Goal: Task Accomplishment & Management: Use online tool/utility

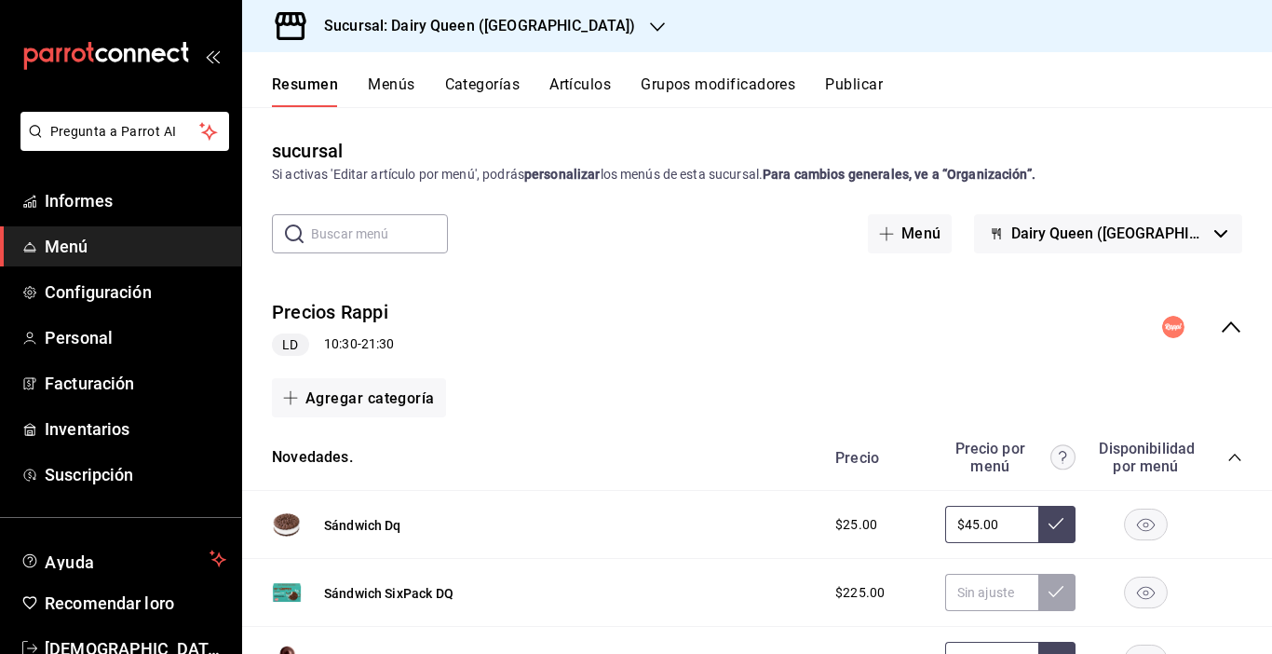
click at [95, 251] on span "Menú" at bounding box center [136, 246] width 182 height 25
click at [103, 209] on font "Informes" at bounding box center [79, 201] width 68 height 20
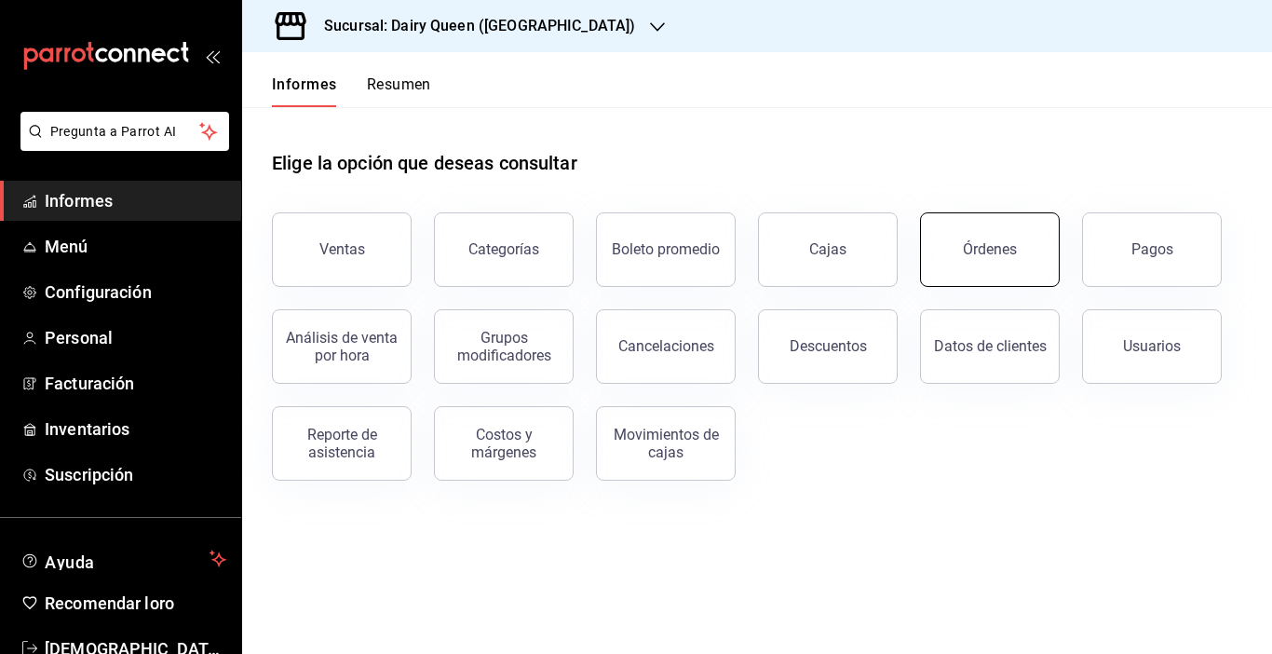
click at [971, 238] on button "Órdenes" at bounding box center [990, 249] width 140 height 74
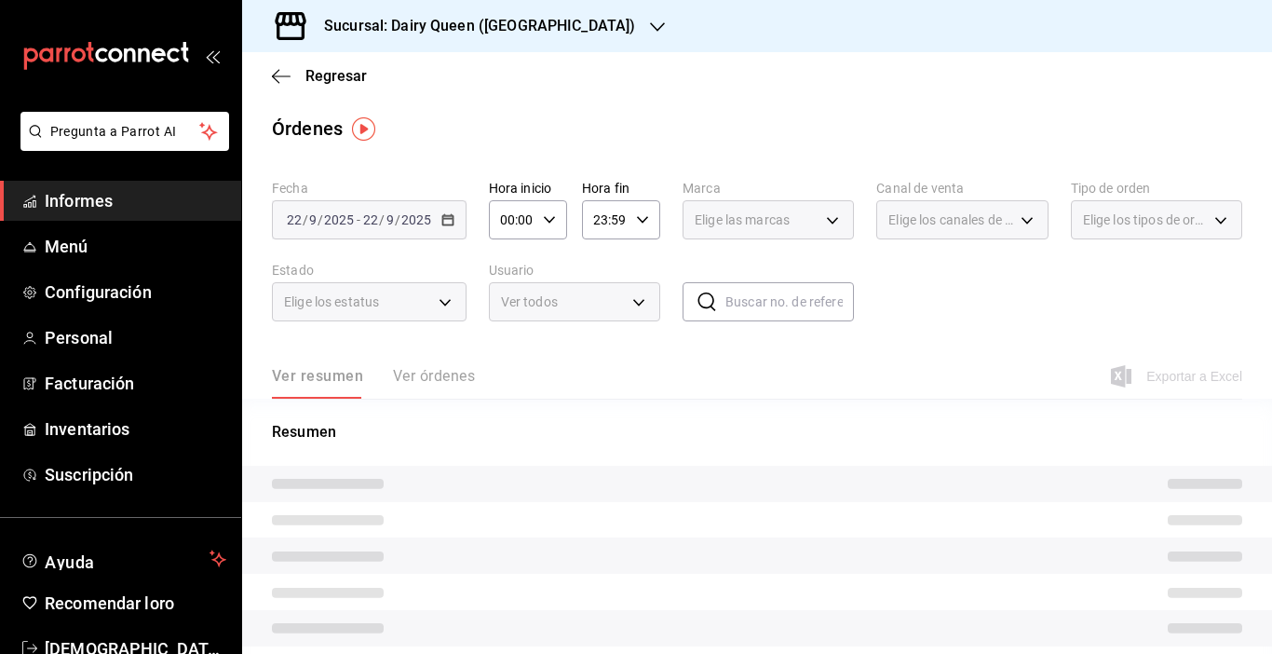
click at [579, 24] on div "Sucursal: Dairy Queen ([GEOGRAPHIC_DATA])" at bounding box center [464, 26] width 415 height 52
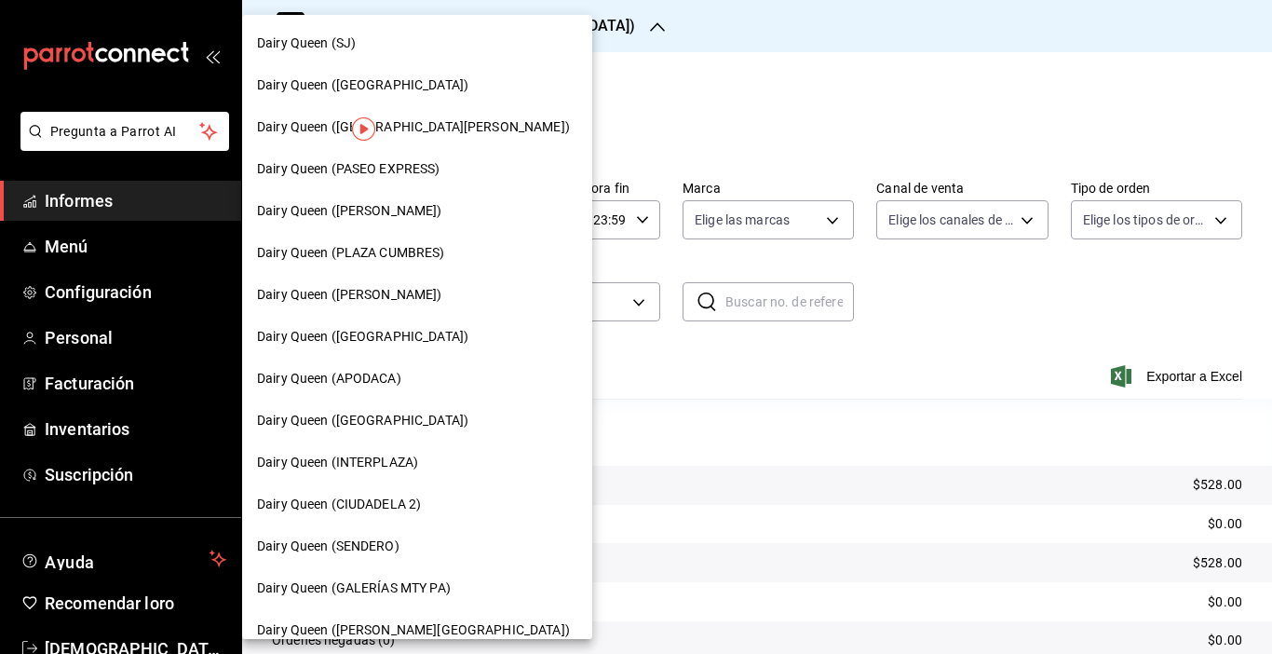
click at [408, 277] on div "Dairy Queen ([PERSON_NAME])" at bounding box center [417, 295] width 350 height 42
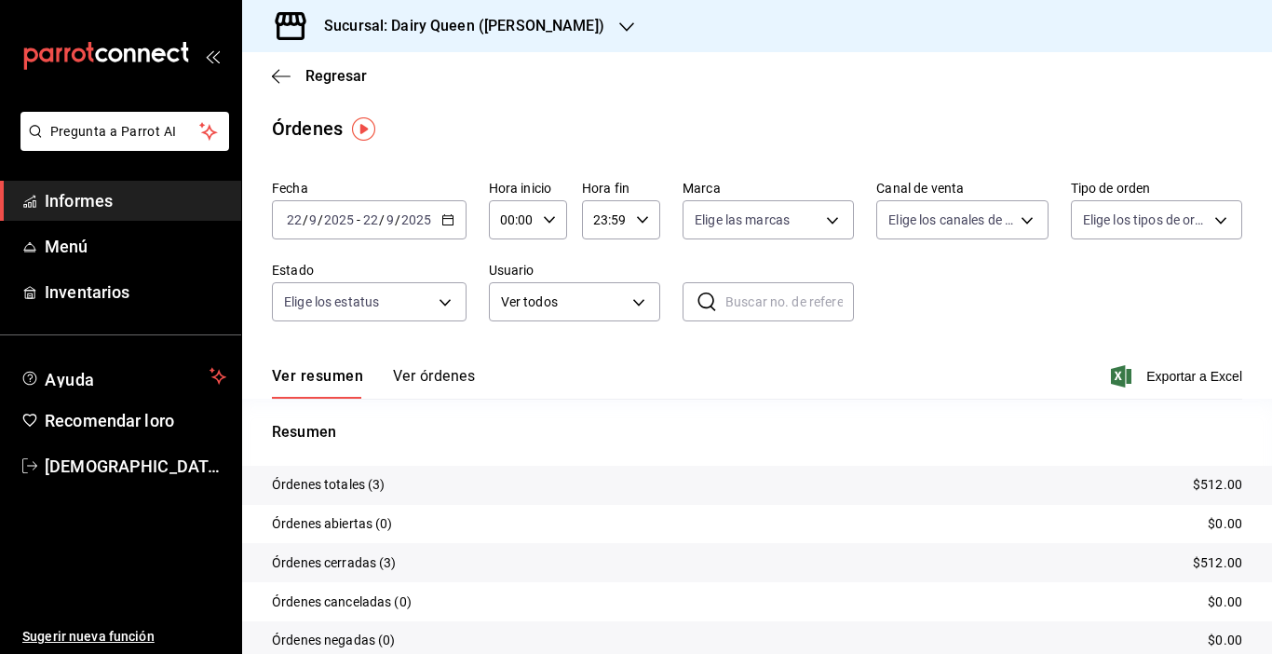
click at [444, 222] on icon "button" at bounding box center [447, 219] width 13 height 13
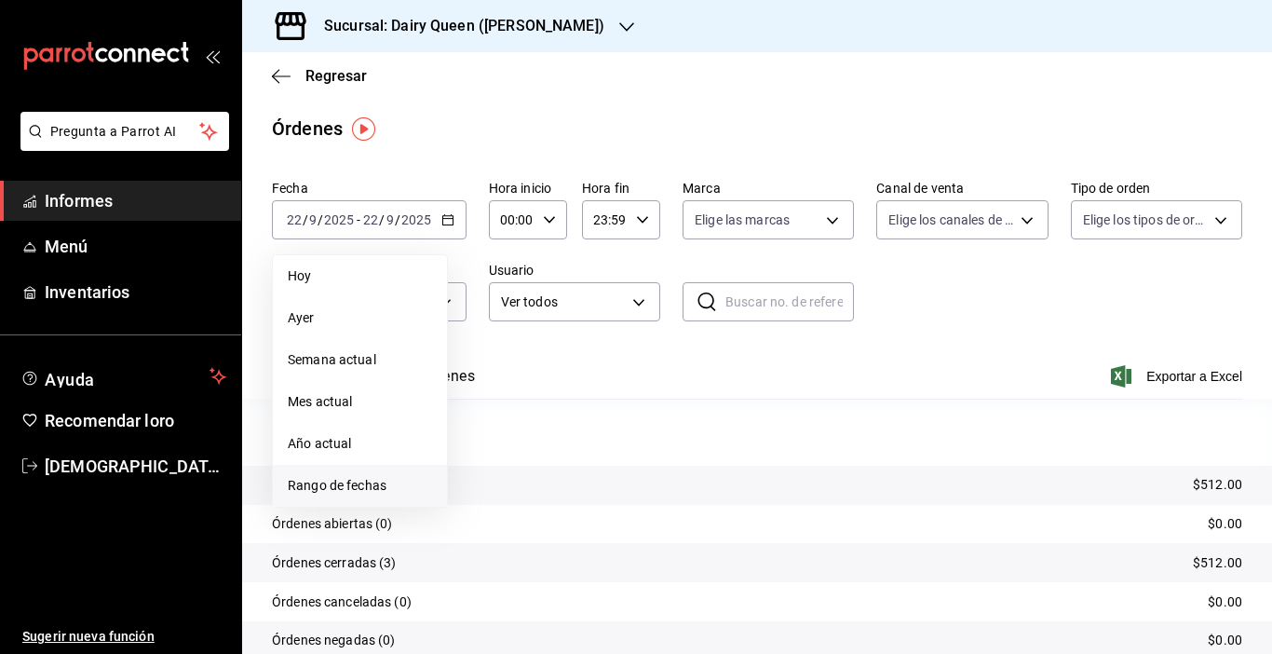
click at [371, 479] on font "Rango de fechas" at bounding box center [337, 485] width 99 height 15
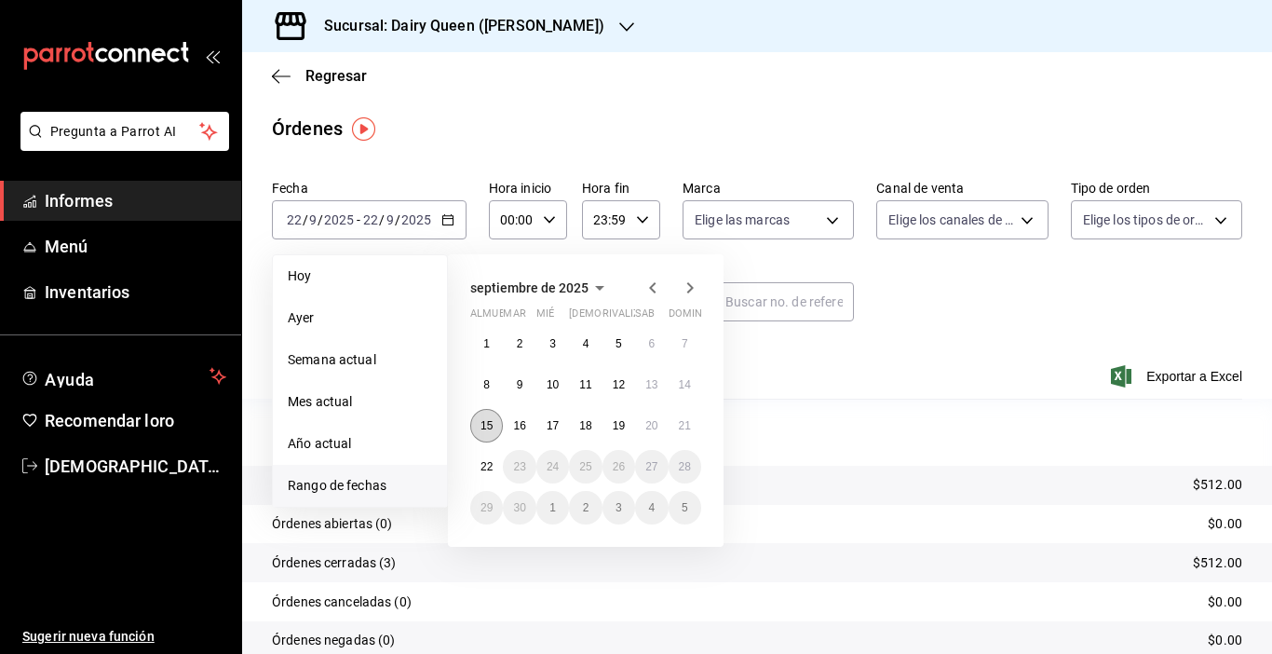
click at [483, 434] on button "15" at bounding box center [486, 426] width 33 height 34
click at [676, 419] on button "21" at bounding box center [684, 426] width 33 height 34
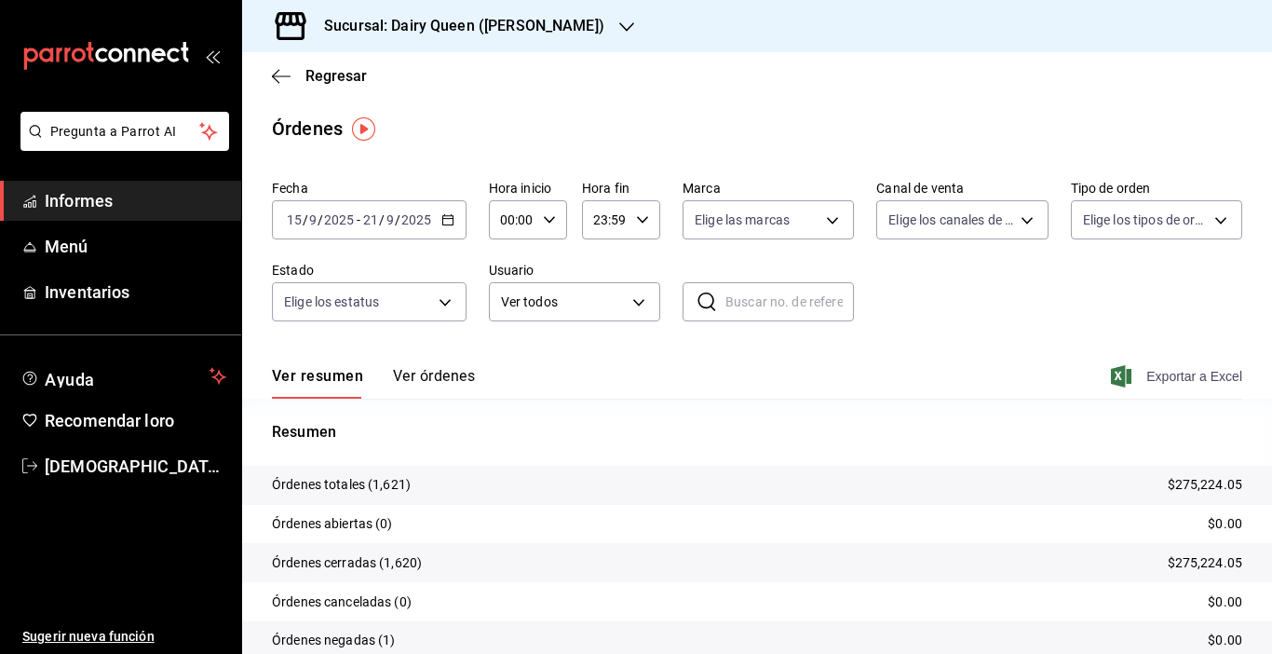
click at [1146, 374] on font "Exportar a Excel" at bounding box center [1194, 376] width 96 height 15
click at [558, 28] on font "Sucursal: Dairy Queen ([PERSON_NAME])" at bounding box center [464, 26] width 280 height 18
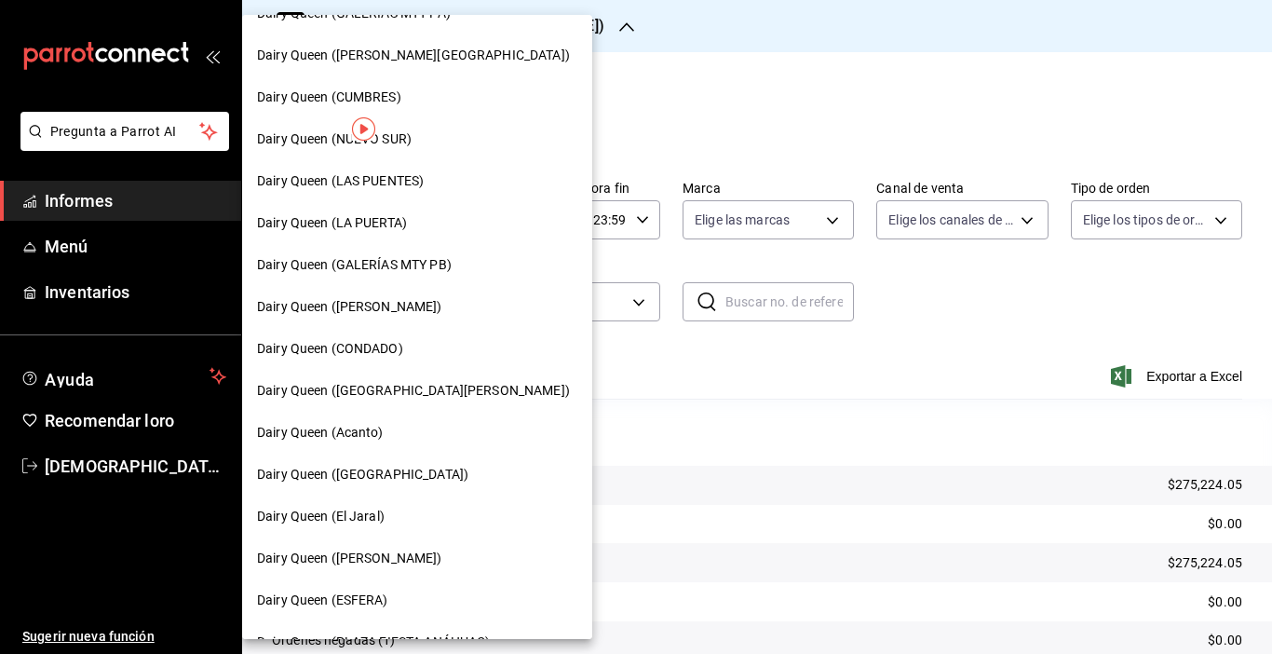
scroll to position [599, 0]
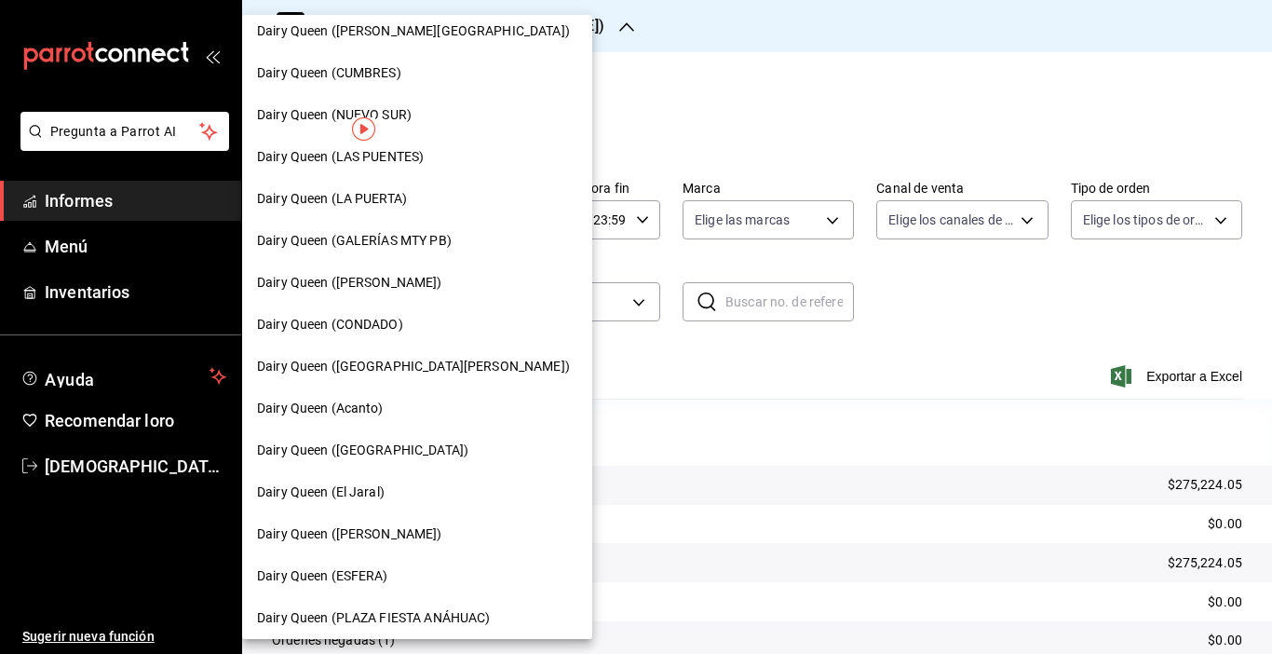
click at [465, 357] on span "Dairy Queen ([GEOGRAPHIC_DATA][PERSON_NAME])" at bounding box center [413, 367] width 313 height 20
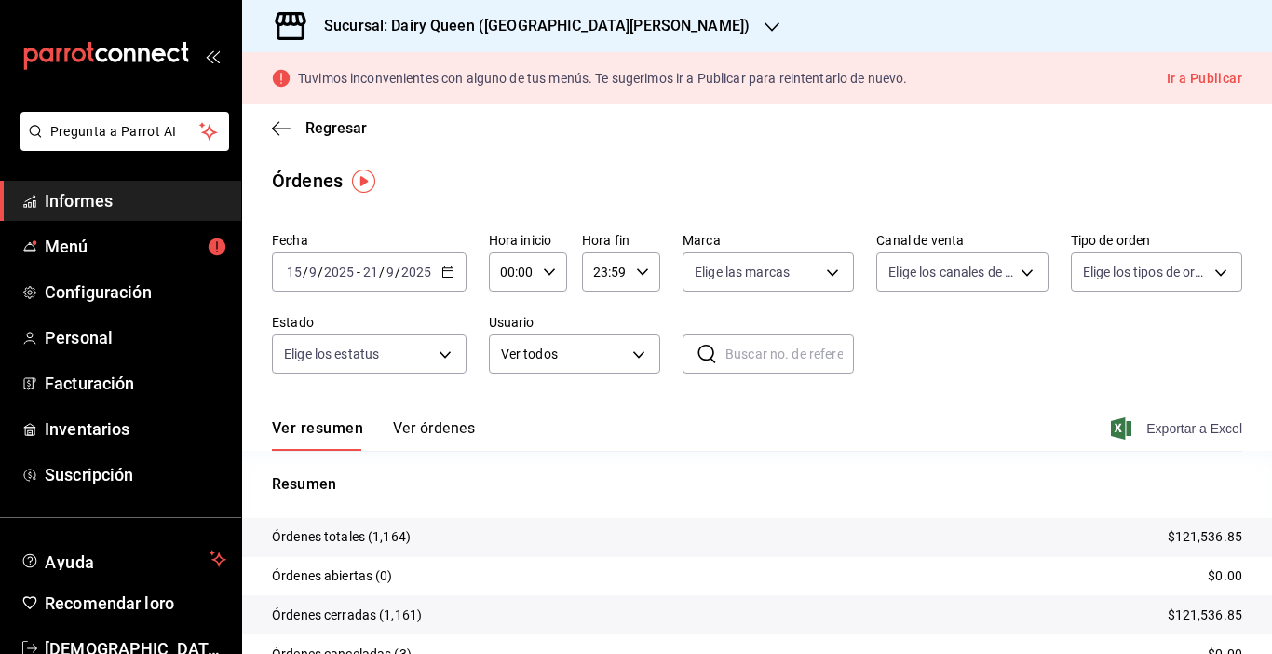
click at [1146, 436] on font "Exportar a Excel" at bounding box center [1194, 428] width 96 height 15
click at [563, 27] on font "Sucursal: Dairy Queen ([GEOGRAPHIC_DATA][PERSON_NAME])" at bounding box center [536, 26] width 425 height 18
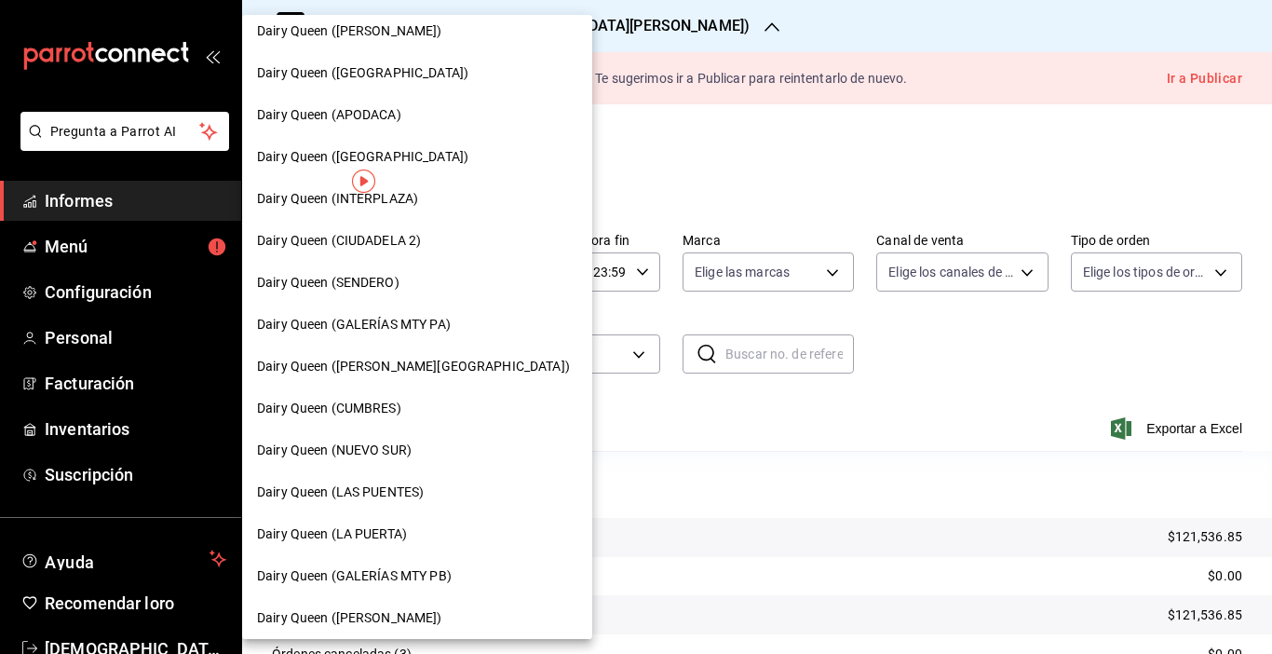
scroll to position [273, 0]
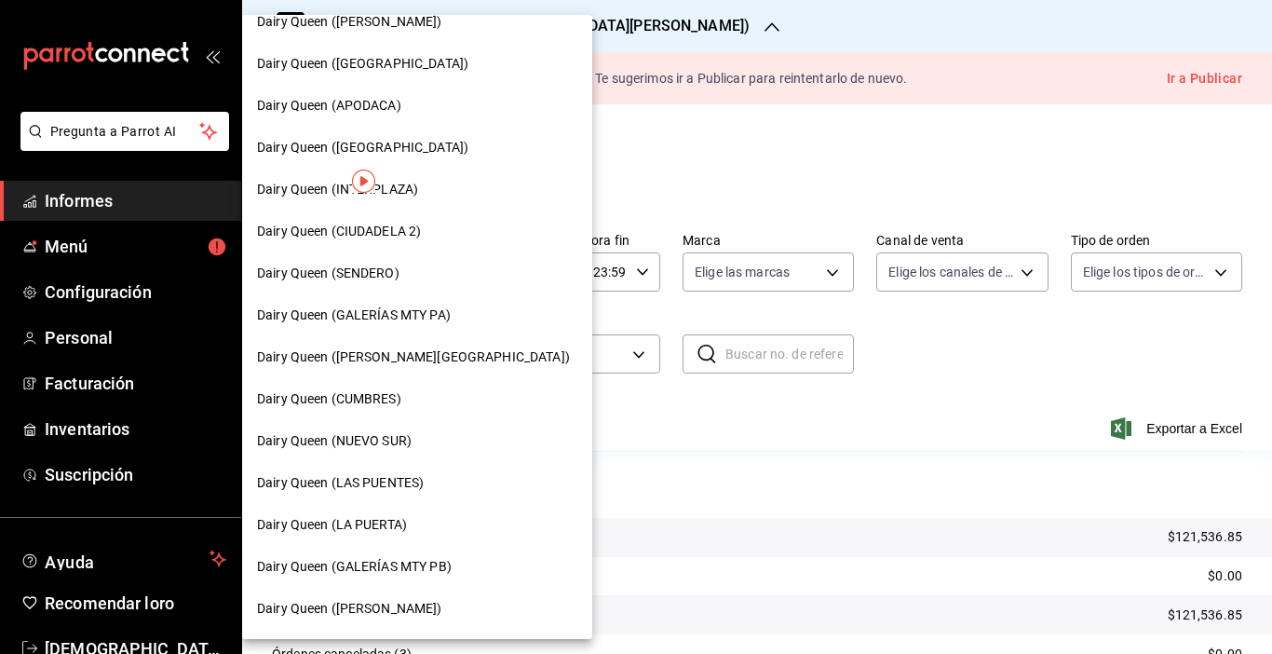
click at [420, 437] on div "Dairy Queen (NUEVO SUR)" at bounding box center [417, 441] width 320 height 20
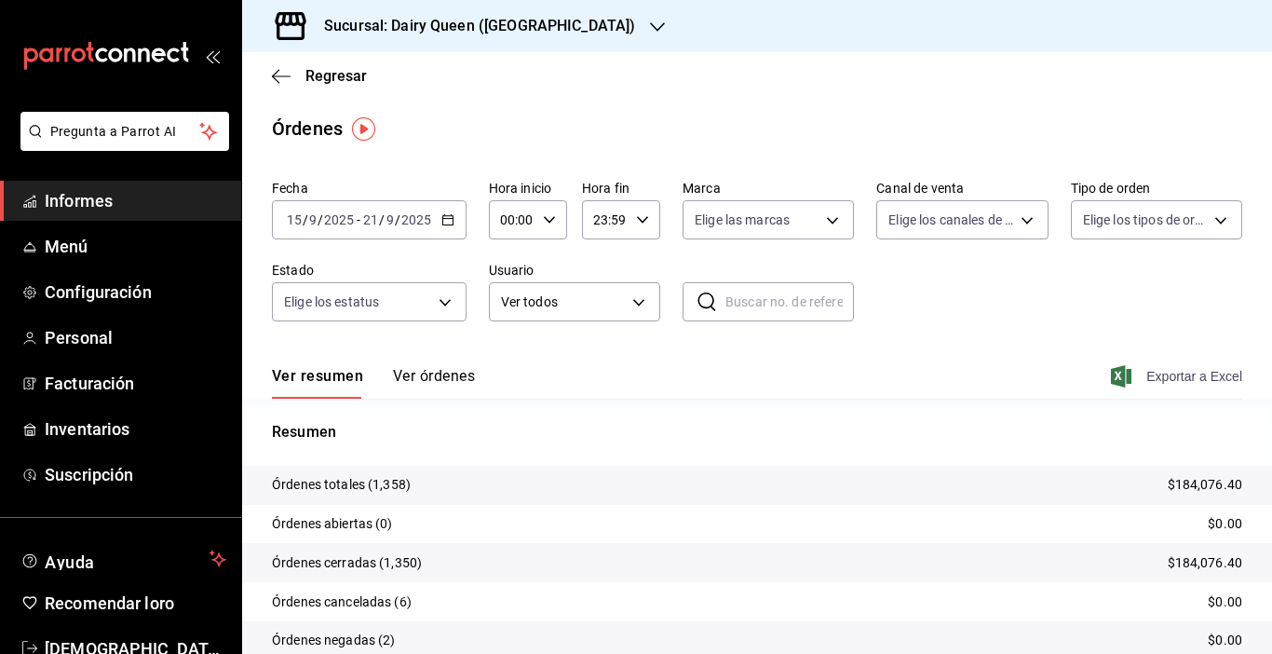
click at [1190, 378] on font "Exportar a Excel" at bounding box center [1194, 376] width 96 height 15
click at [496, 31] on font "Sucursal: Dairy Queen ([GEOGRAPHIC_DATA])" at bounding box center [479, 26] width 311 height 18
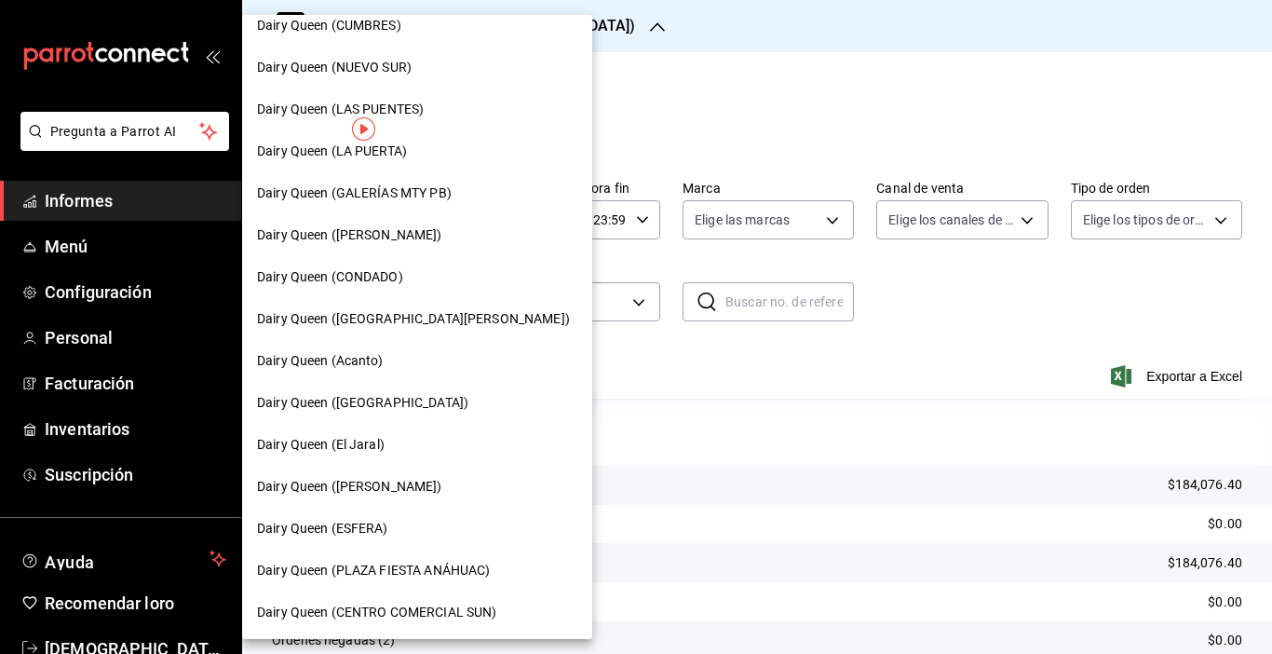
scroll to position [690, 0]
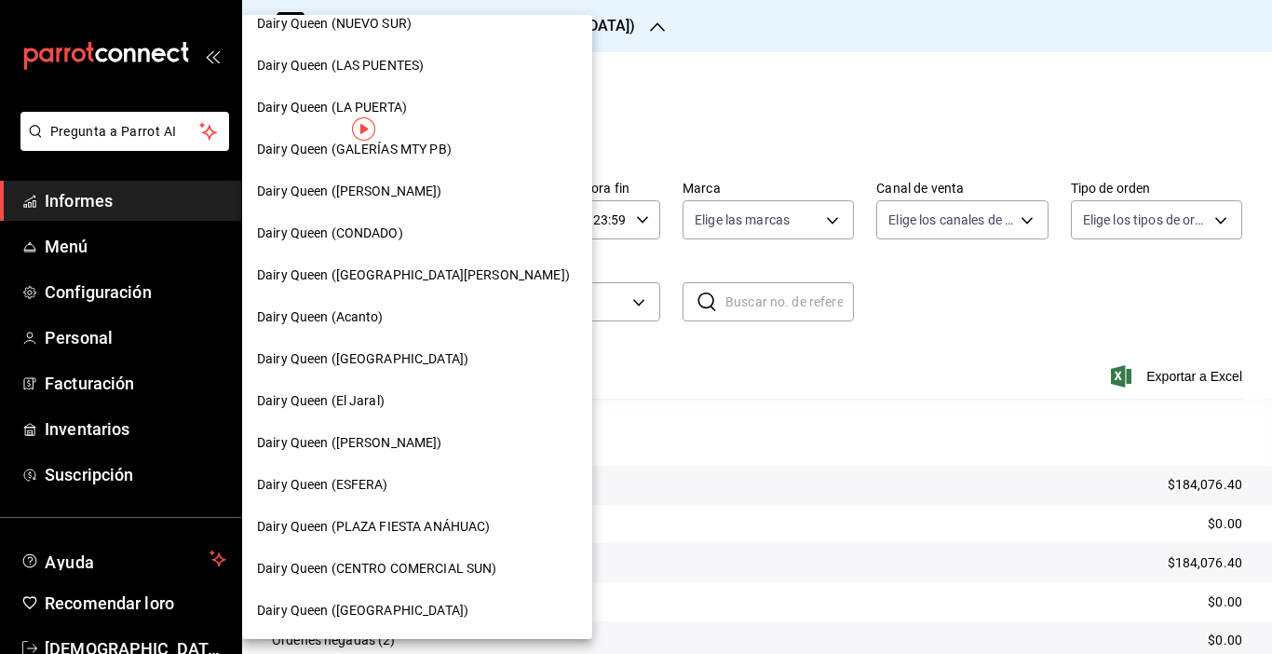
click at [360, 478] on font "Dairy Queen (ESFERA)" at bounding box center [322, 484] width 131 height 15
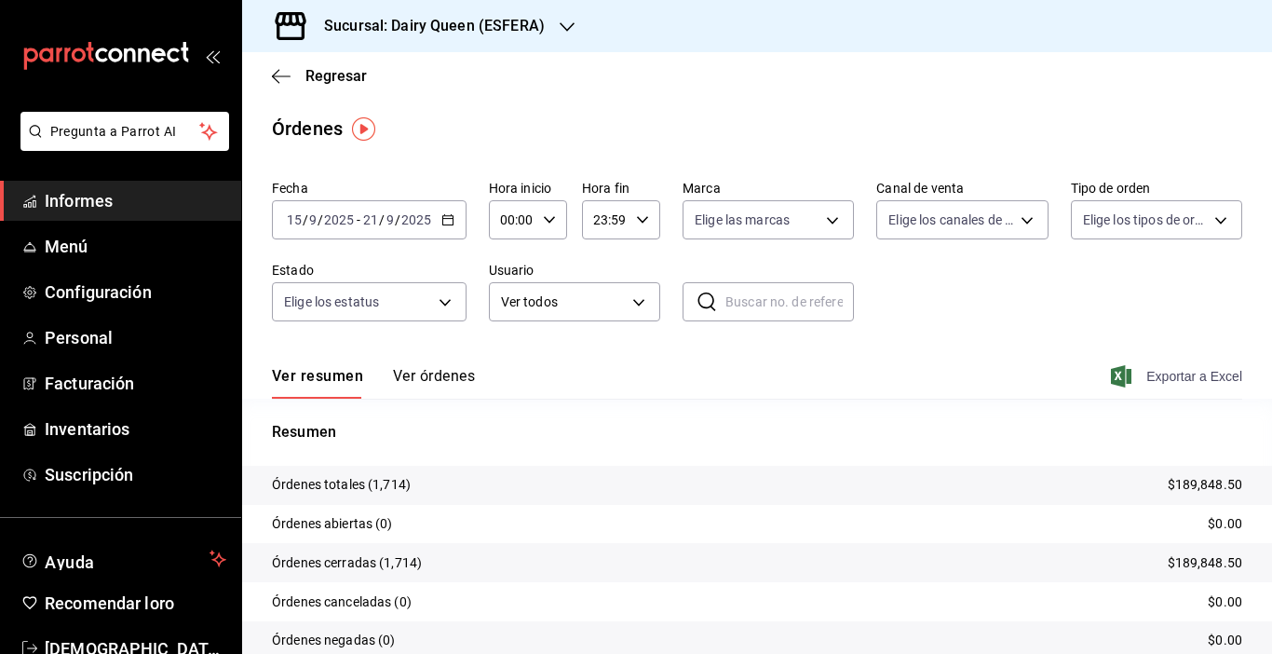
click at [1146, 374] on font "Exportar a Excel" at bounding box center [1194, 376] width 96 height 15
click at [548, 32] on div "Sucursal: Dairy Queen (ESFERA)" at bounding box center [419, 26] width 325 height 52
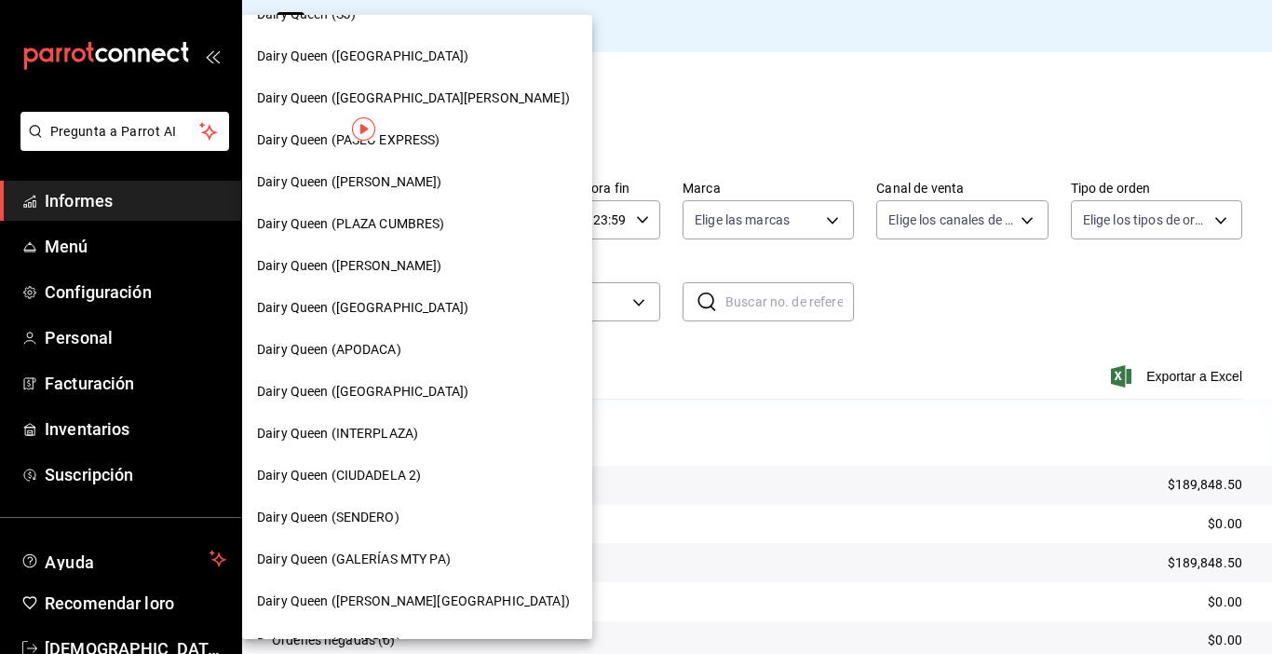
scroll to position [34, 0]
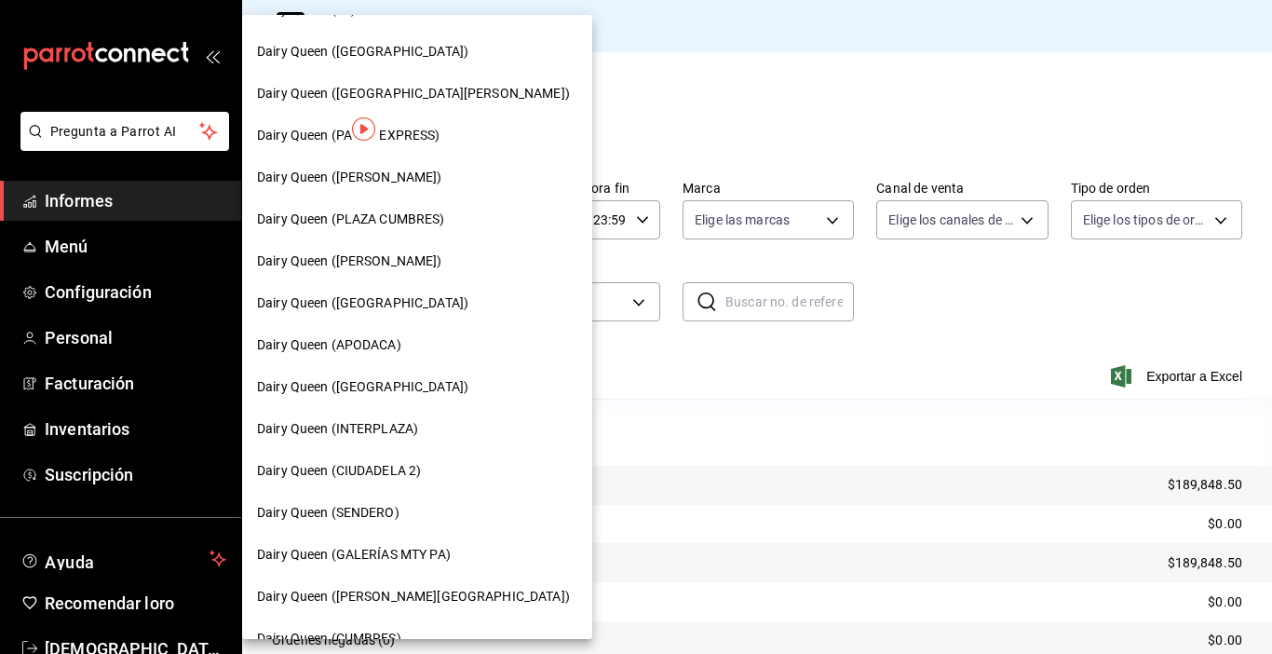
click at [374, 592] on font "Dairy Queen ([PERSON_NAME][GEOGRAPHIC_DATA])" at bounding box center [413, 595] width 313 height 15
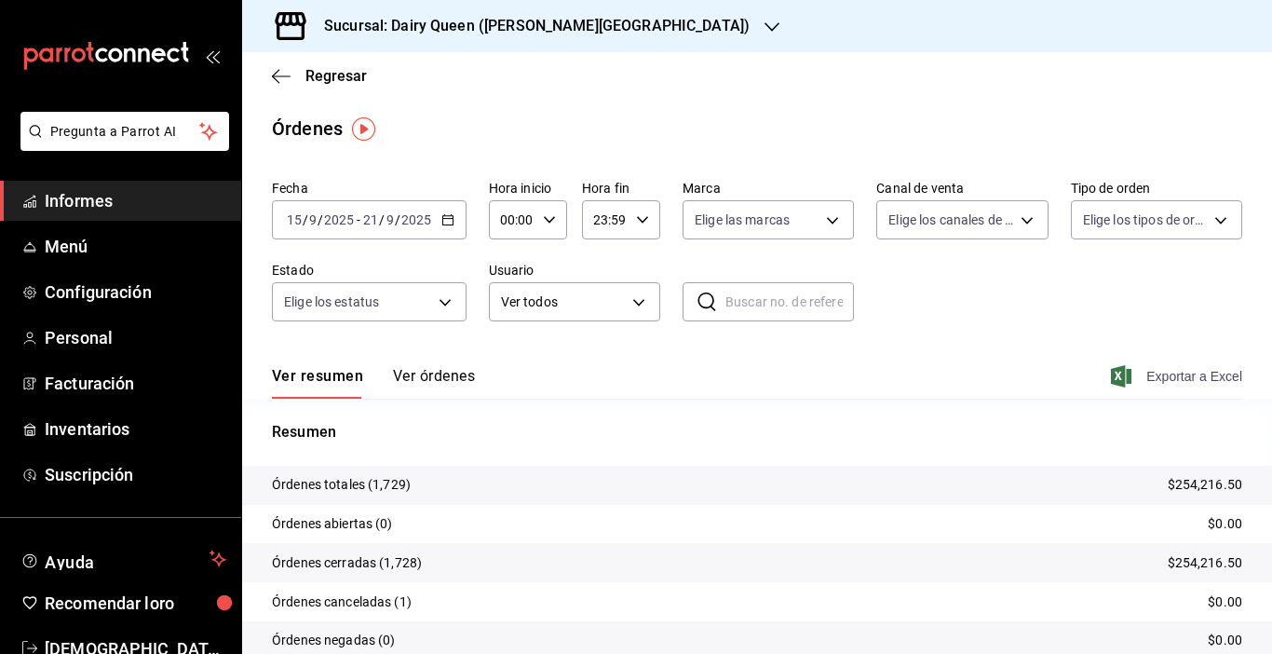
click at [1130, 385] on span "Exportar a Excel" at bounding box center [1178, 376] width 128 height 22
click at [764, 32] on icon "button" at bounding box center [771, 27] width 15 height 15
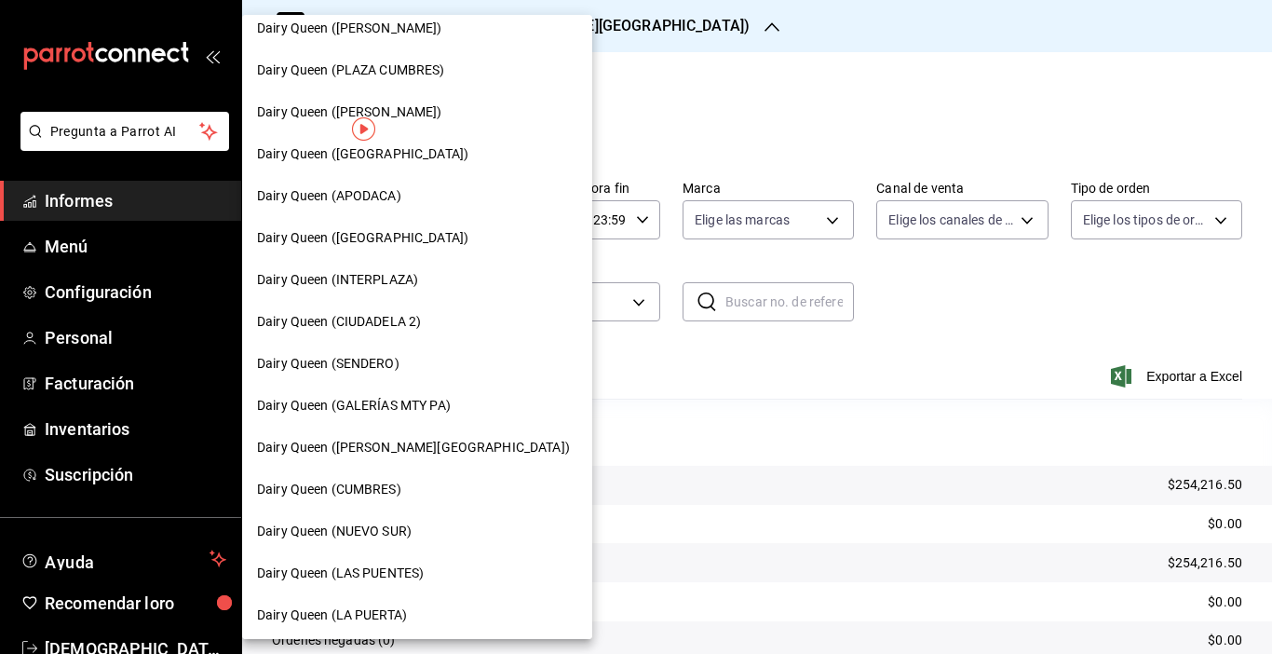
scroll to position [205, 0]
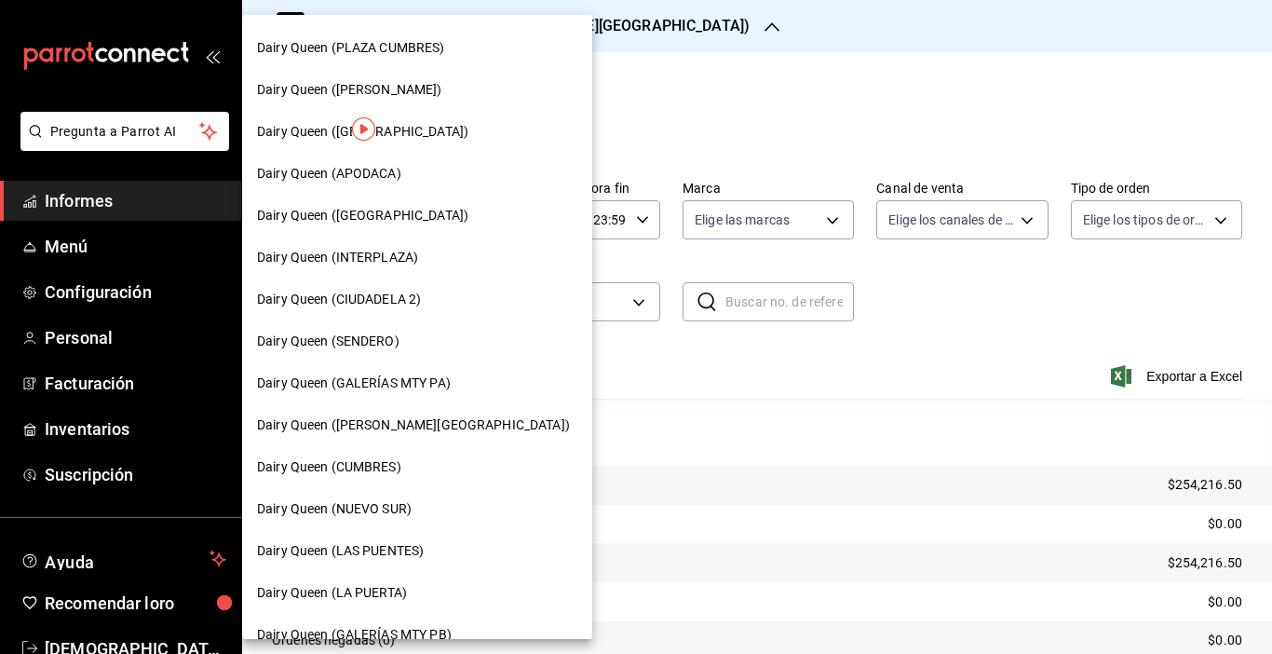
click at [412, 540] on div "Dairy Queen (LAS PUENTES)" at bounding box center [417, 551] width 350 height 42
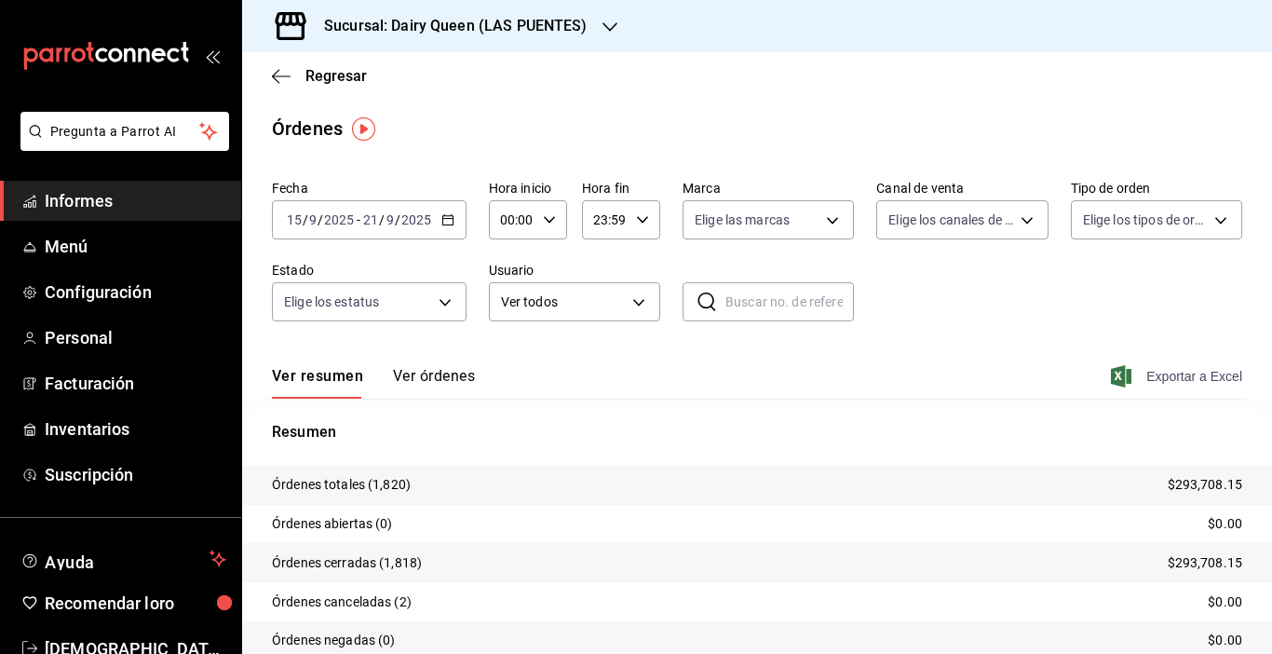
click at [1146, 374] on font "Exportar a Excel" at bounding box center [1194, 376] width 96 height 15
click at [494, 38] on div "Sucursal: Dairy Queen (LAS PUENTES)" at bounding box center [441, 26] width 368 height 52
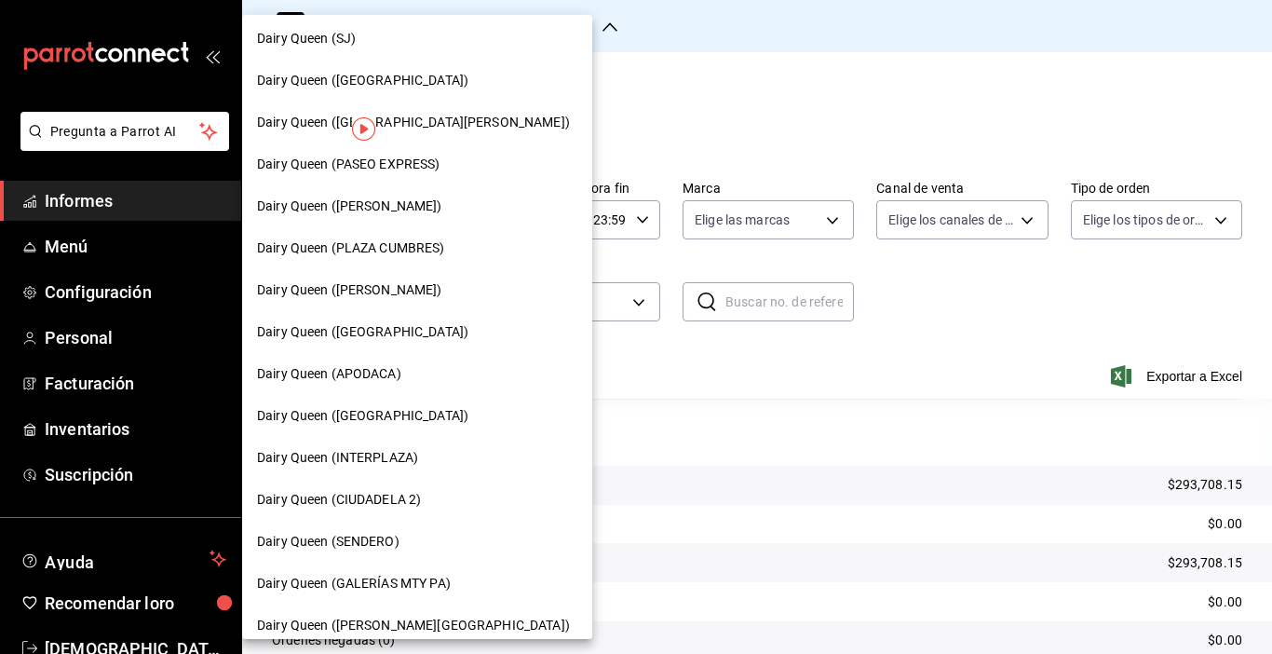
scroll to position [8, 0]
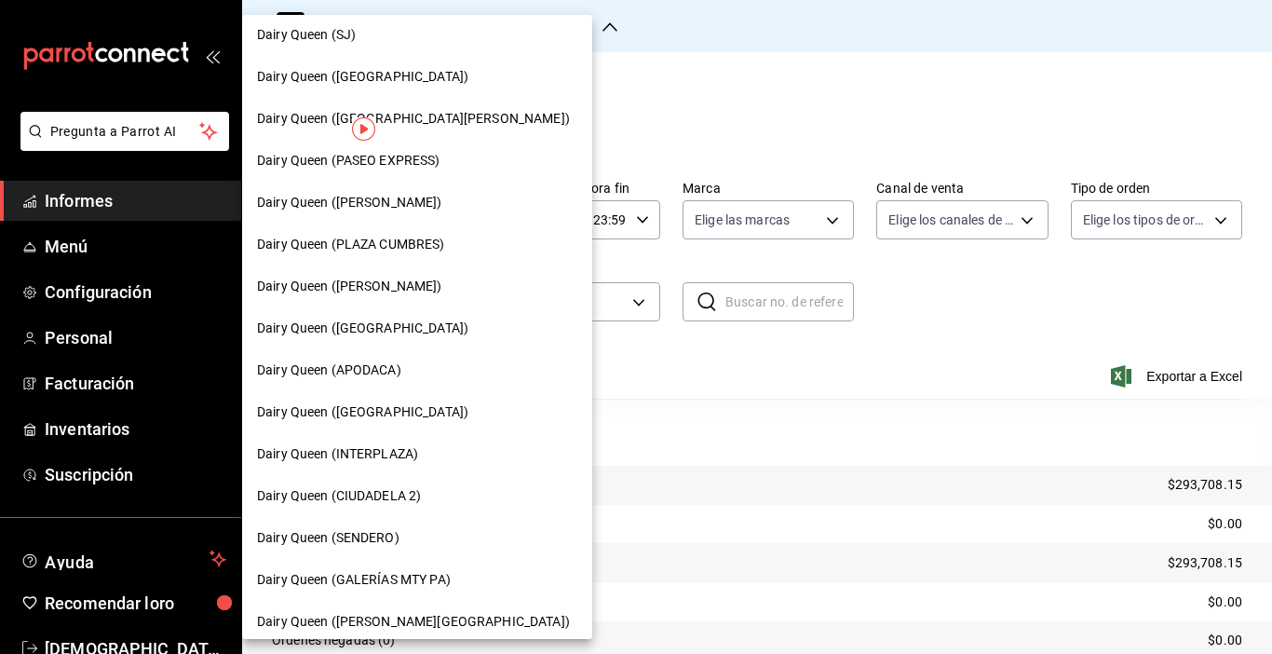
click at [353, 537] on font "Dairy Queen (SENDERO)" at bounding box center [328, 537] width 142 height 15
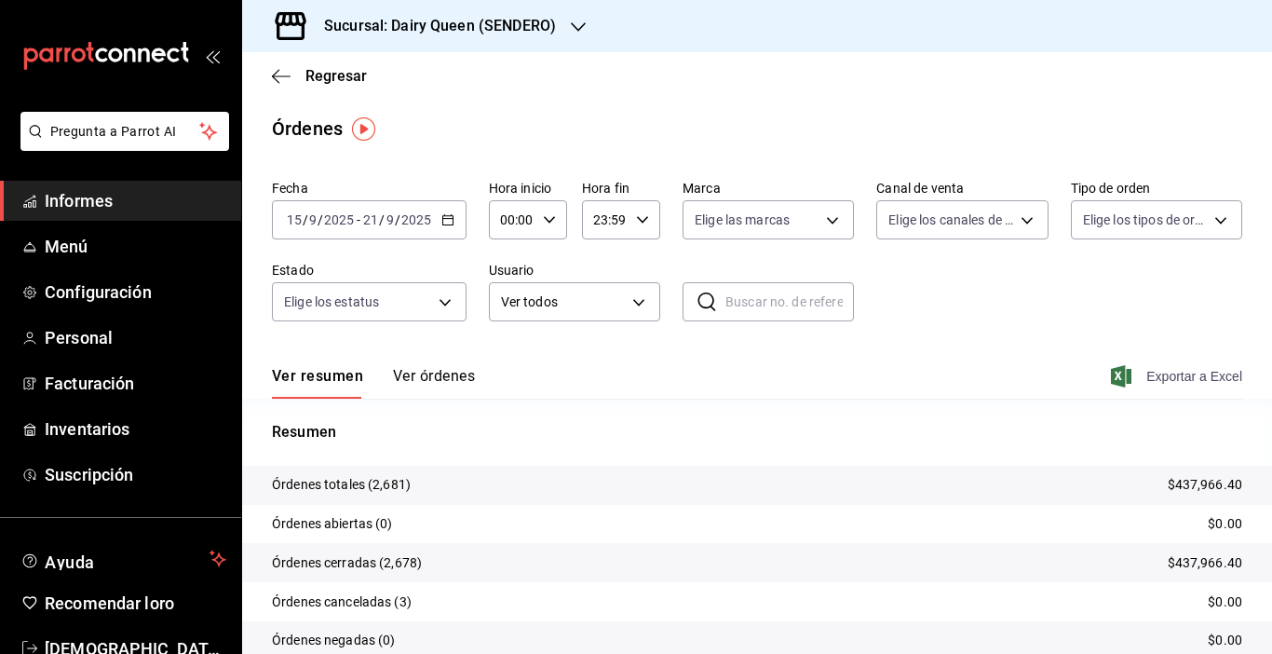
click at [1154, 371] on font "Exportar a Excel" at bounding box center [1194, 376] width 96 height 15
click at [494, 48] on div "Sucursal: Dairy Queen (SENDERO)" at bounding box center [425, 26] width 336 height 52
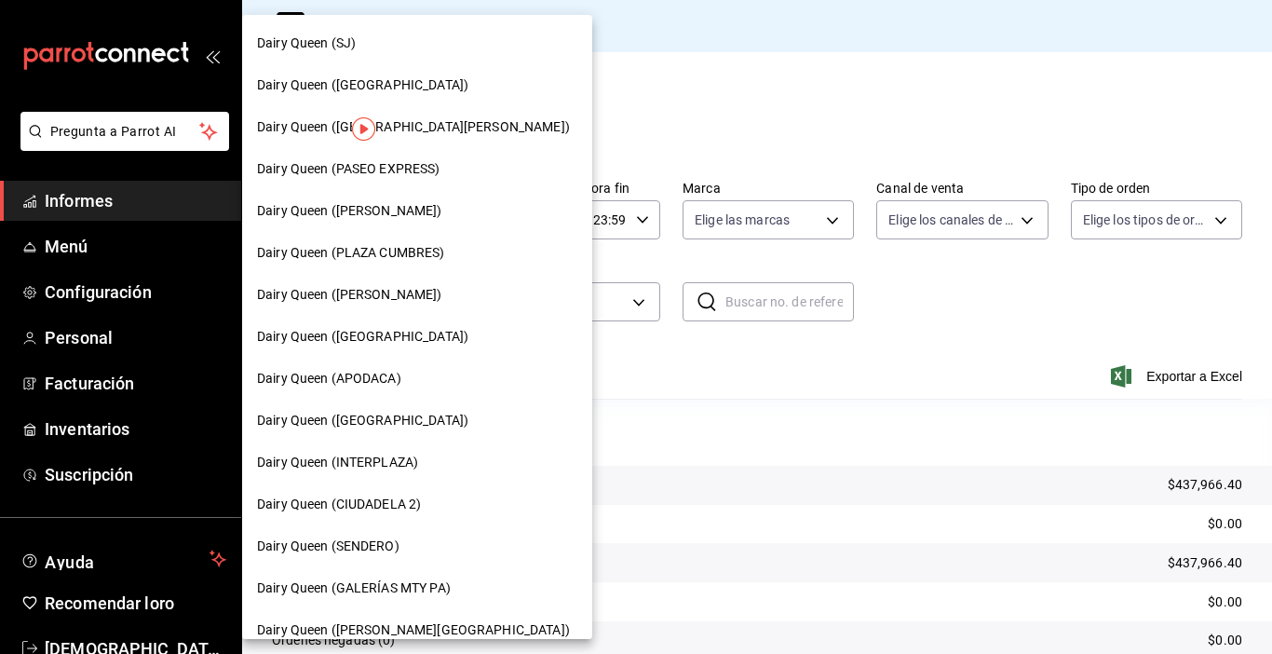
click at [456, 208] on div "Dairy Queen ([PERSON_NAME])" at bounding box center [417, 211] width 320 height 20
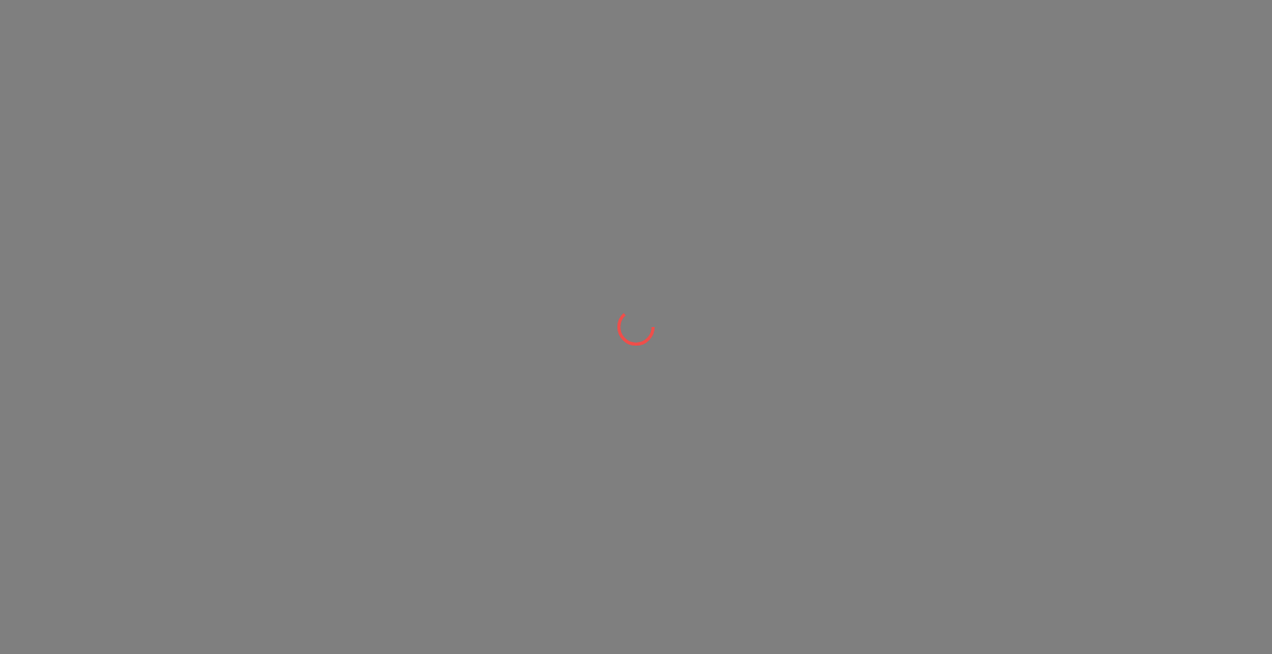
click at [658, 649] on div at bounding box center [636, 327] width 1272 height 654
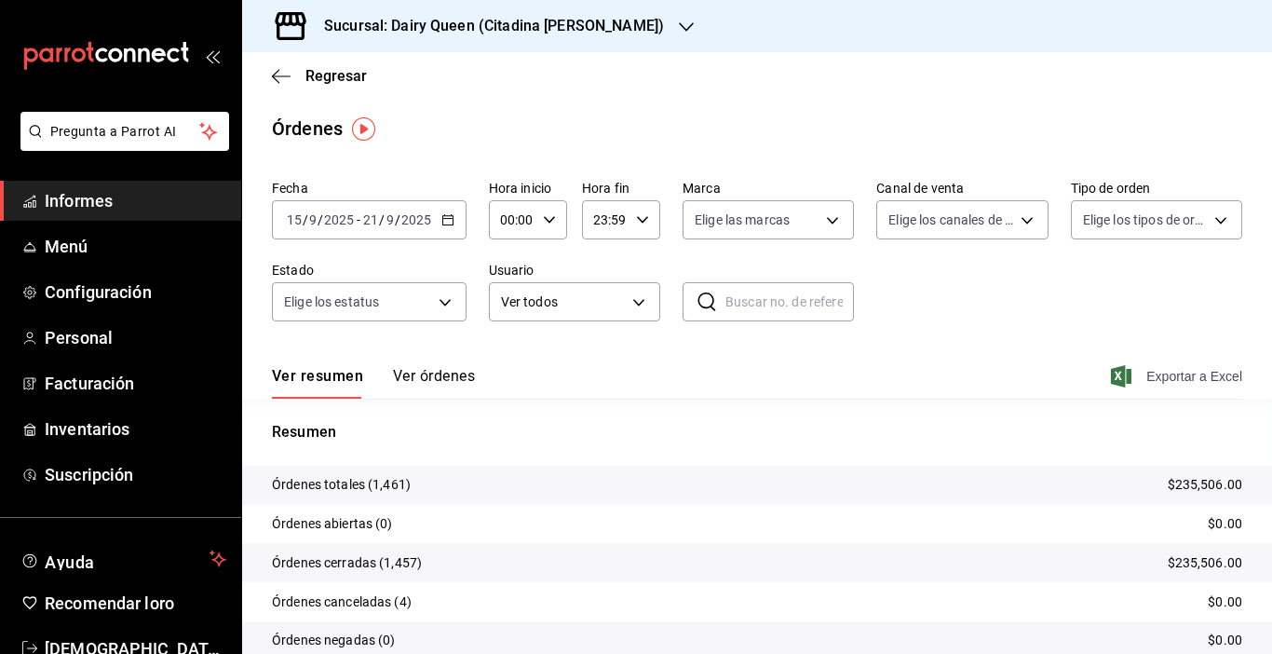
click at [1125, 376] on span "Exportar a Excel" at bounding box center [1178, 376] width 128 height 22
click at [555, 31] on font "Sucursal: Dairy Queen (Citadina [PERSON_NAME])" at bounding box center [494, 26] width 340 height 18
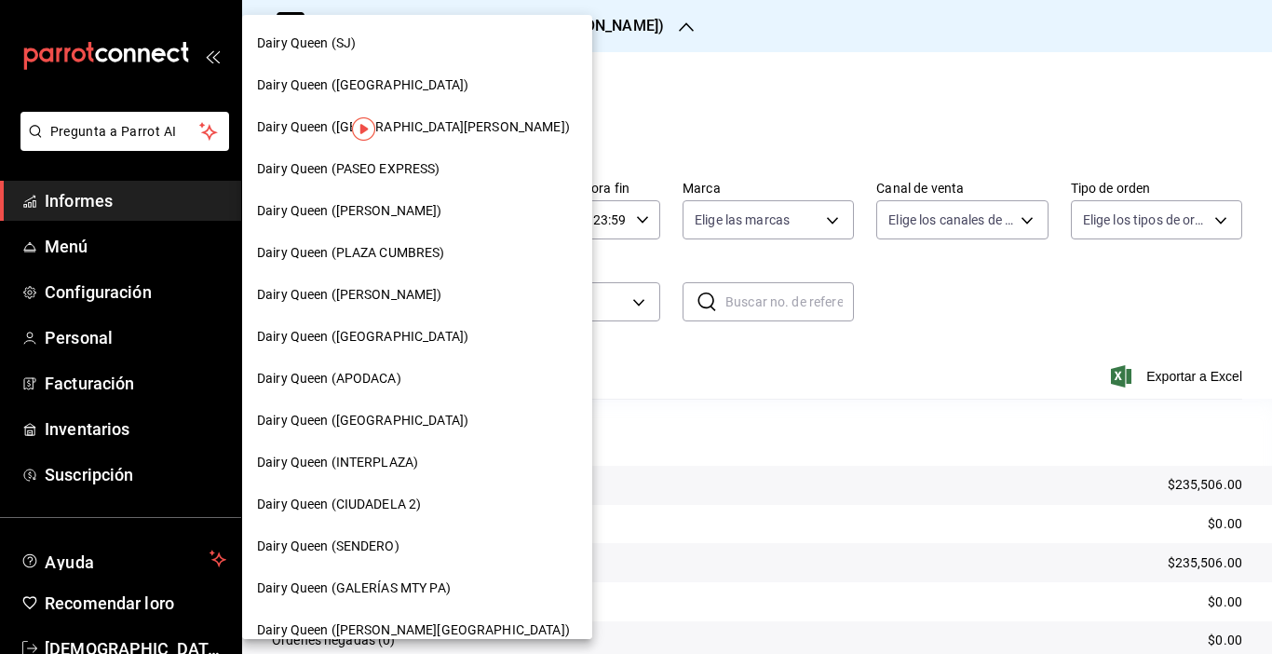
click at [400, 495] on span "Dairy Queen (CIUDADELA 2)" at bounding box center [339, 504] width 164 height 20
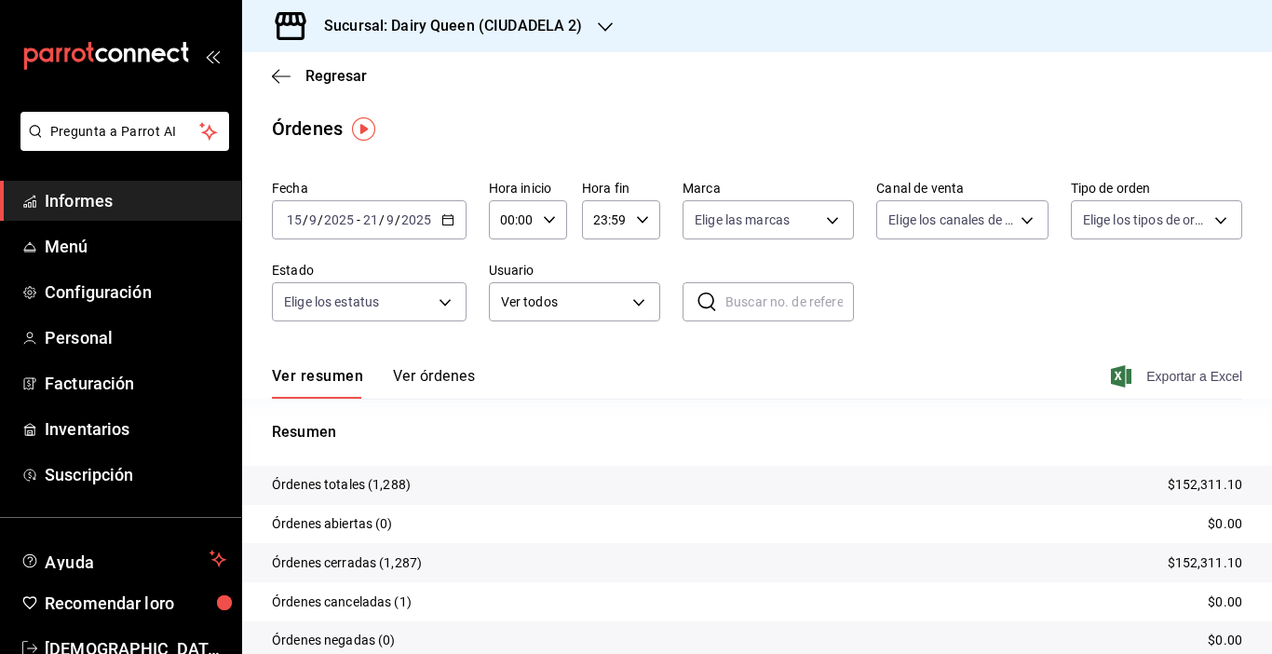
click at [1174, 378] on font "Exportar a Excel" at bounding box center [1194, 376] width 96 height 15
click at [569, 24] on font "Sucursal: Dairy Queen (CIUDADELA 2)" at bounding box center [453, 26] width 259 height 18
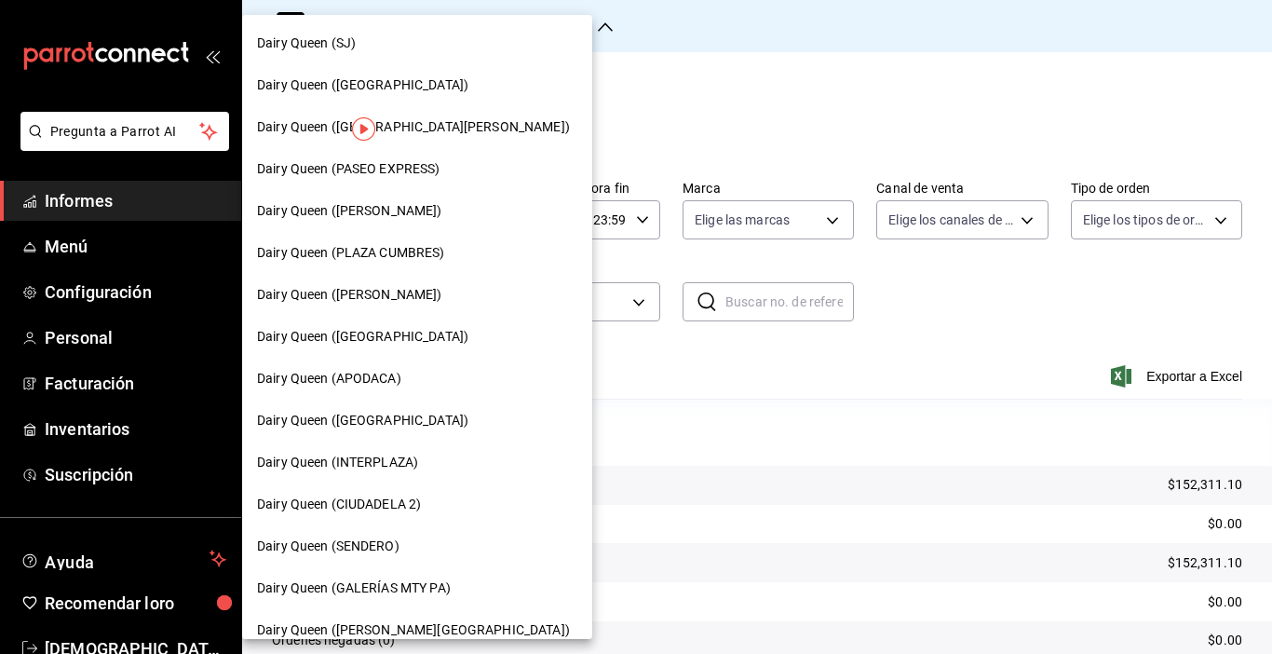
click at [396, 344] on font "Dairy Queen ([GEOGRAPHIC_DATA])" at bounding box center [362, 336] width 211 height 15
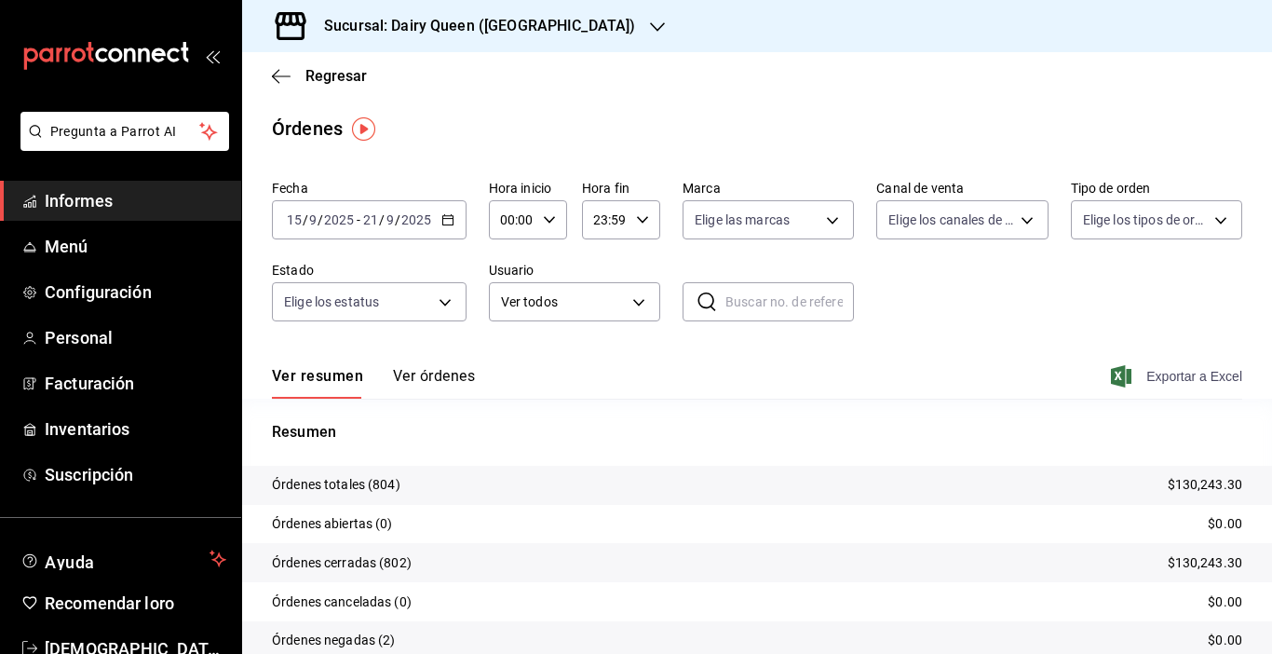
click at [1146, 369] on font "Exportar a Excel" at bounding box center [1194, 376] width 96 height 15
click at [524, 42] on div "Sucursal: Dairy Queen ([GEOGRAPHIC_DATA])" at bounding box center [464, 26] width 415 height 52
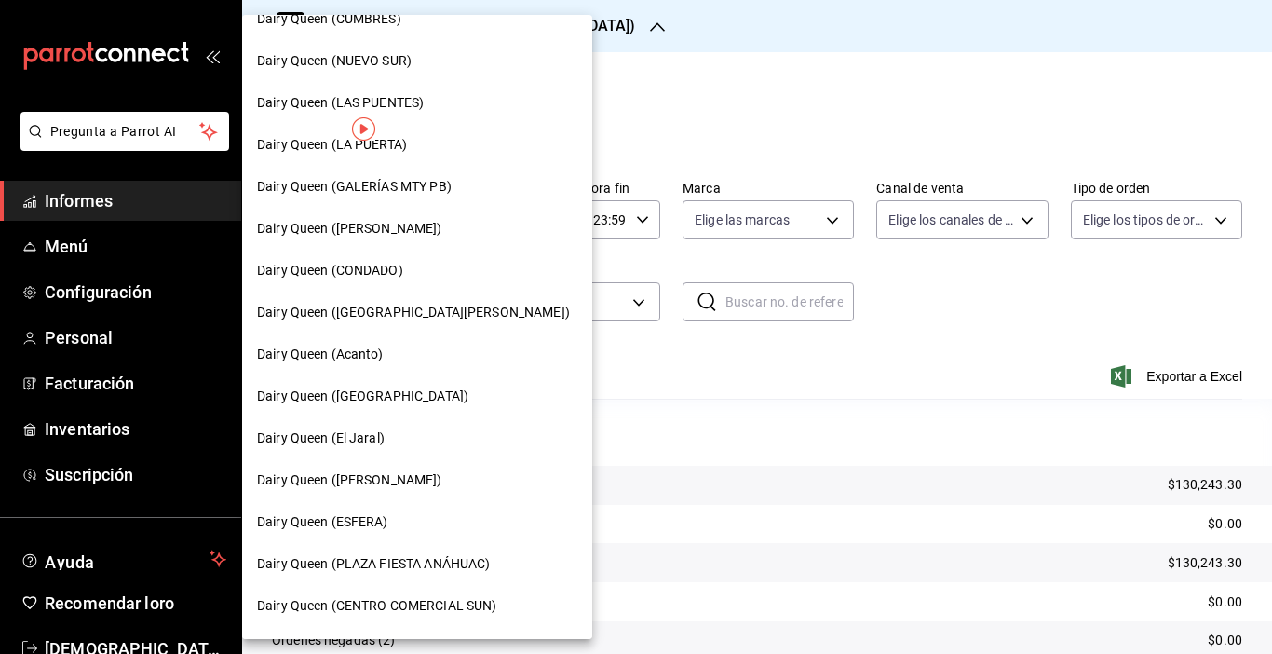
scroll to position [690, 0]
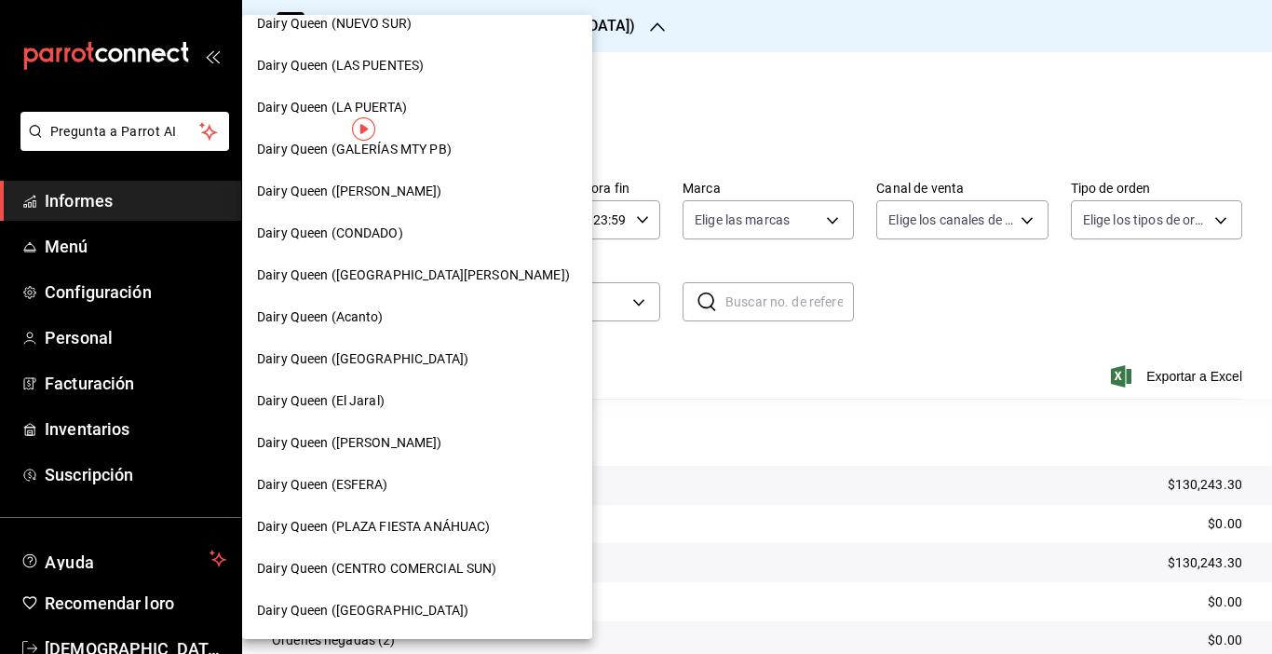
click at [480, 524] on font "Dairy Queen (PLAZA FIESTA ANÁHUAC)" at bounding box center [373, 526] width 233 height 15
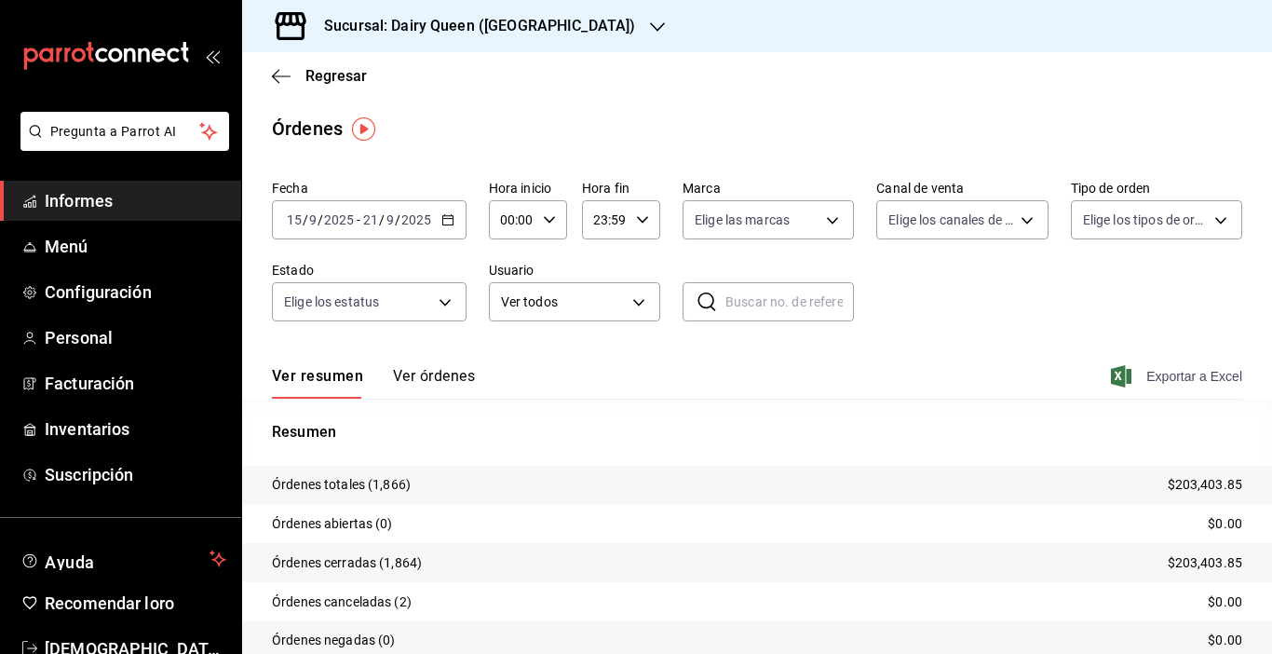
click at [1146, 376] on font "Exportar a Excel" at bounding box center [1194, 376] width 96 height 15
click at [625, 30] on font "Sucursal: Dairy Queen ([GEOGRAPHIC_DATA])" at bounding box center [479, 26] width 311 height 18
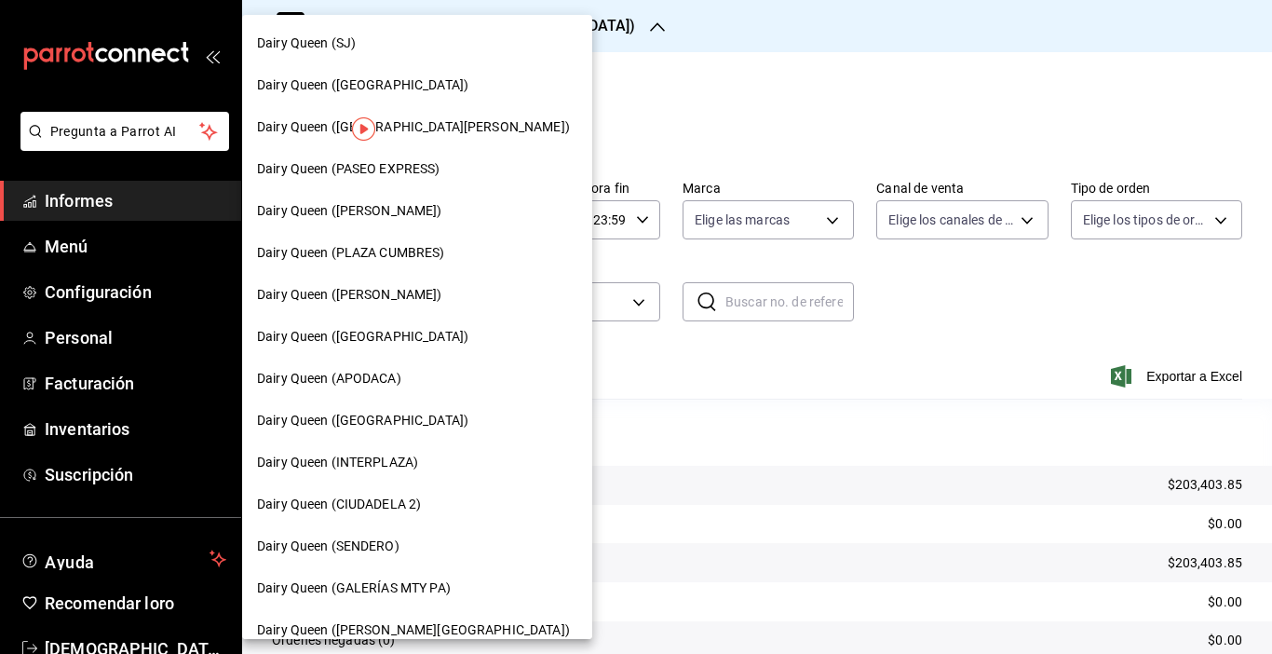
click at [384, 429] on span "Dairy Queen ([GEOGRAPHIC_DATA])" at bounding box center [362, 421] width 211 height 20
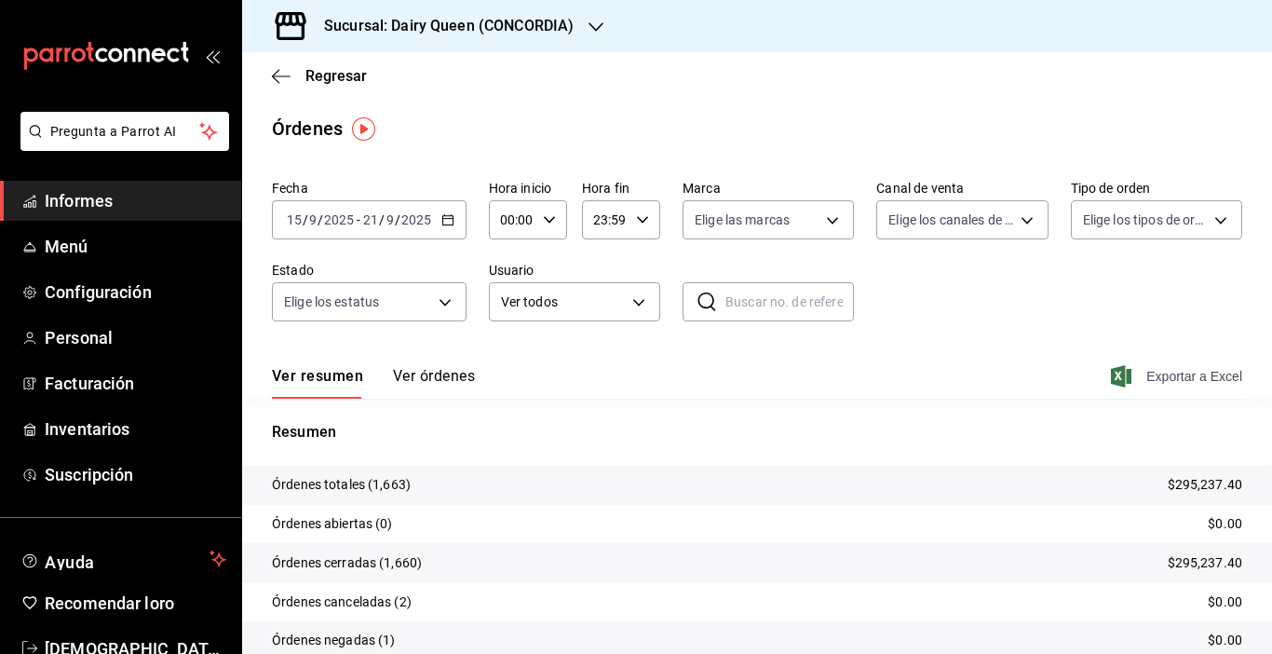
click at [1155, 373] on font "Exportar a Excel" at bounding box center [1194, 376] width 96 height 15
click at [516, 20] on font "Sucursal: Dairy Queen (CONCORDIA)" at bounding box center [449, 26] width 250 height 18
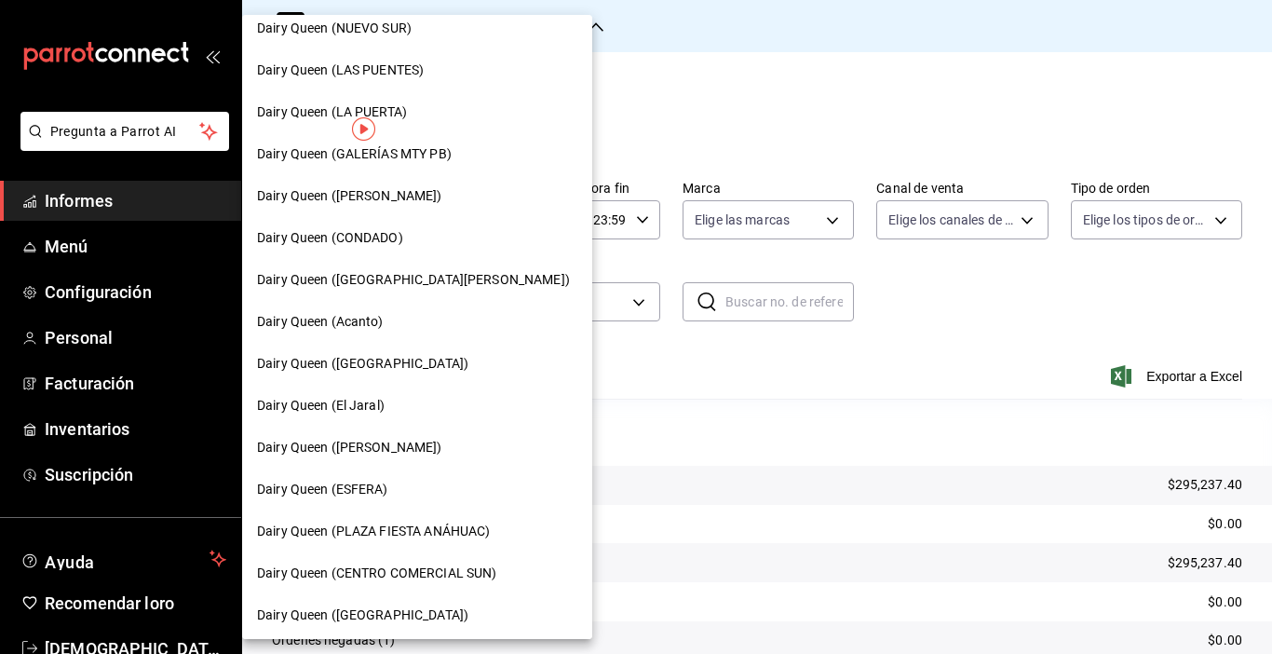
scroll to position [690, 0]
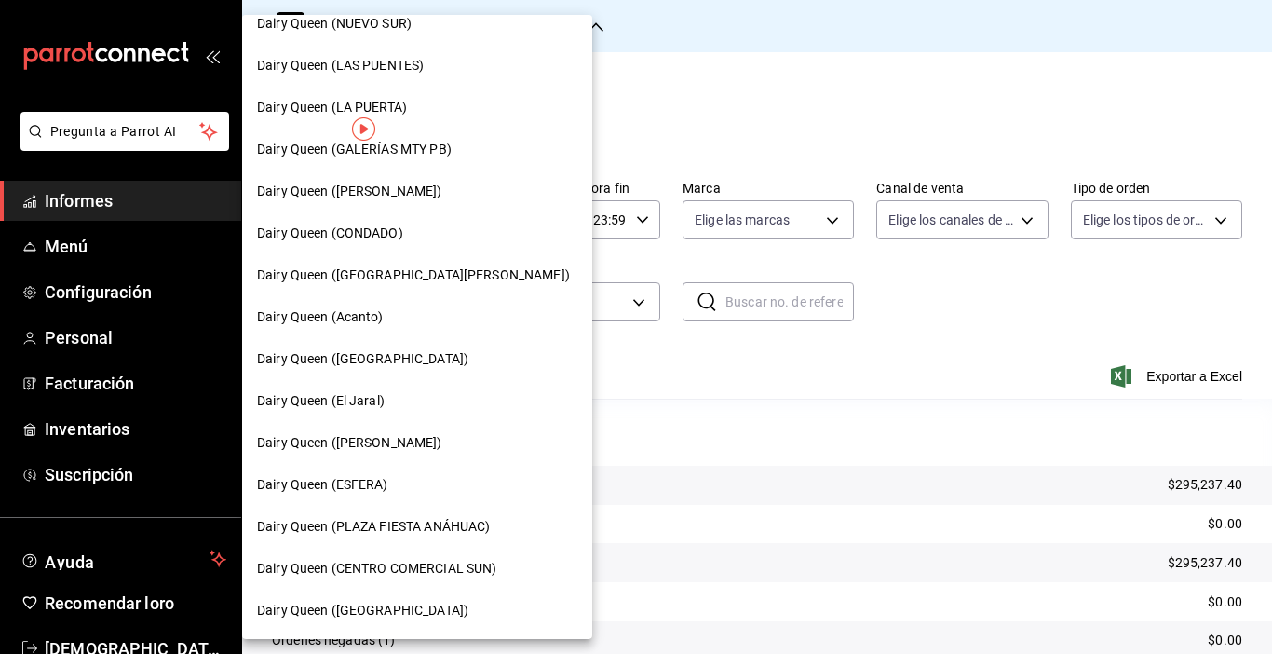
click at [494, 561] on font "Dairy Queen (CENTRO COMERCIAL SUN)" at bounding box center [376, 567] width 239 height 15
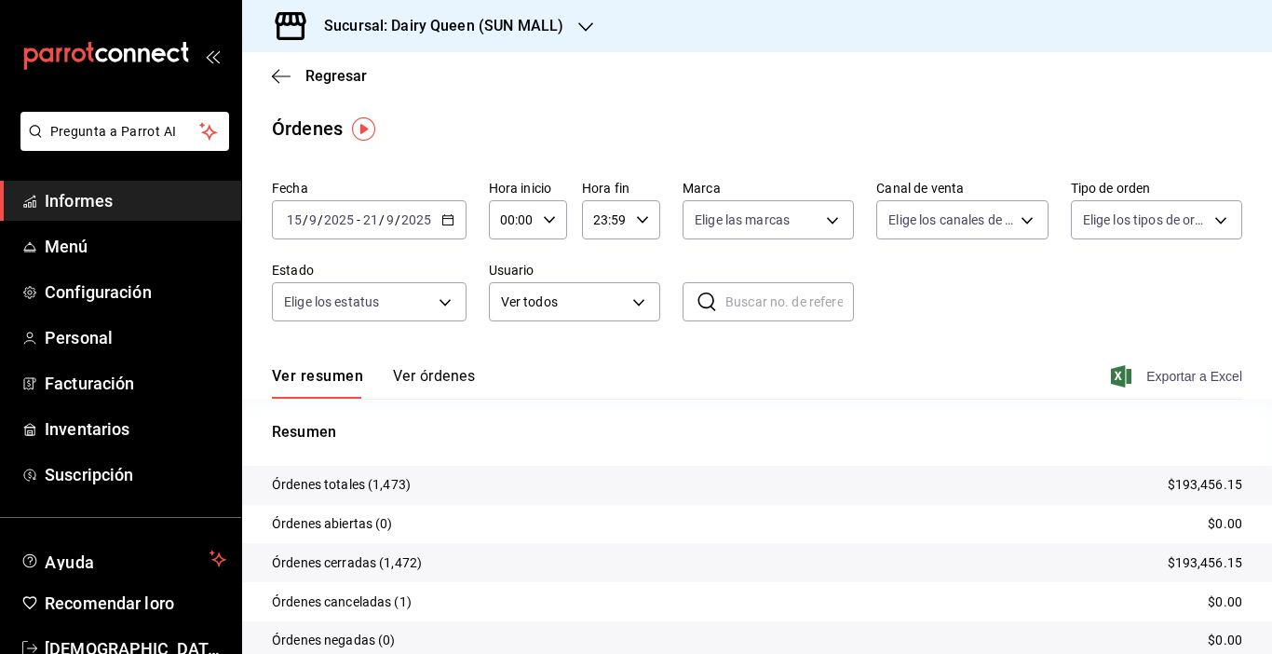
click at [1119, 369] on span "Exportar a Excel" at bounding box center [1178, 376] width 128 height 22
click at [572, 27] on div "Sucursal: Dairy Queen (SUN MALL)" at bounding box center [429, 26] width 344 height 52
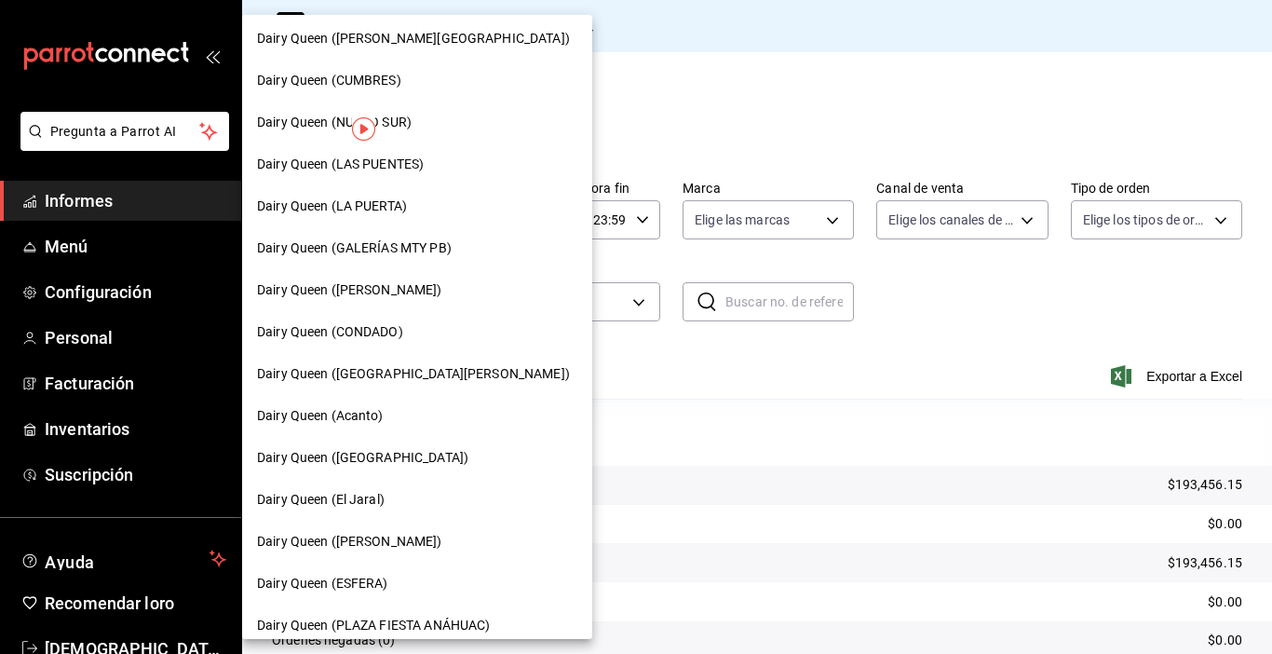
scroll to position [690, 0]
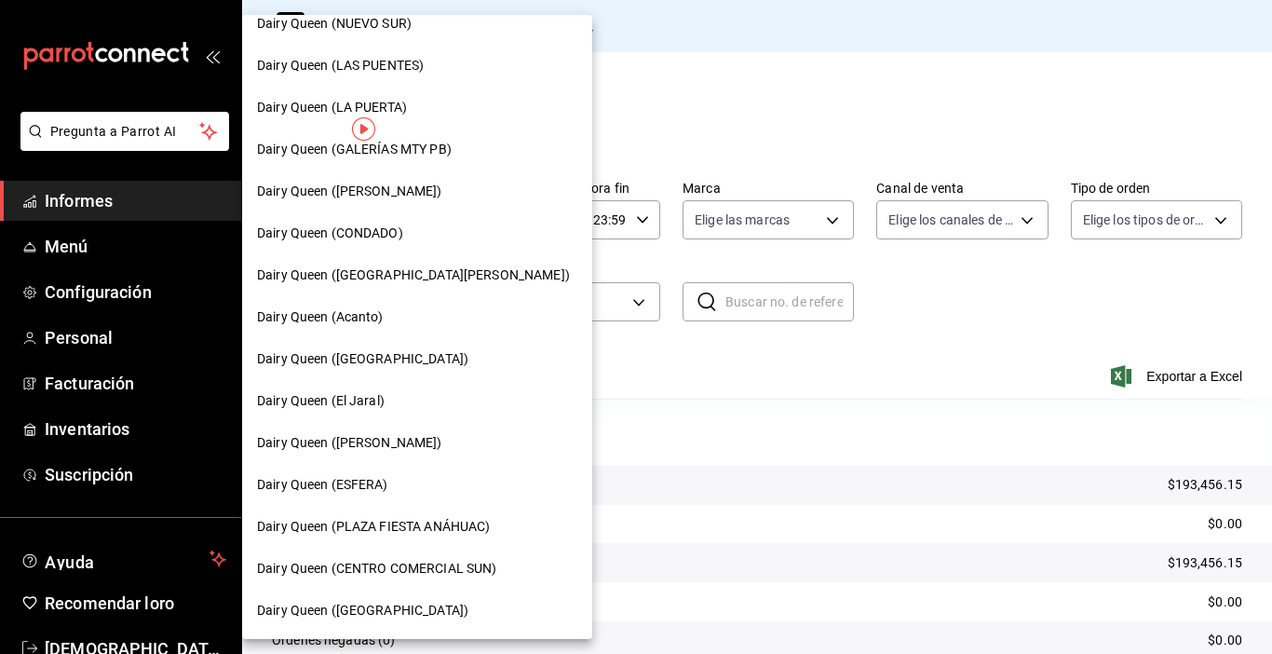
click at [374, 310] on font "Dairy Queen (Acanto)" at bounding box center [320, 316] width 127 height 15
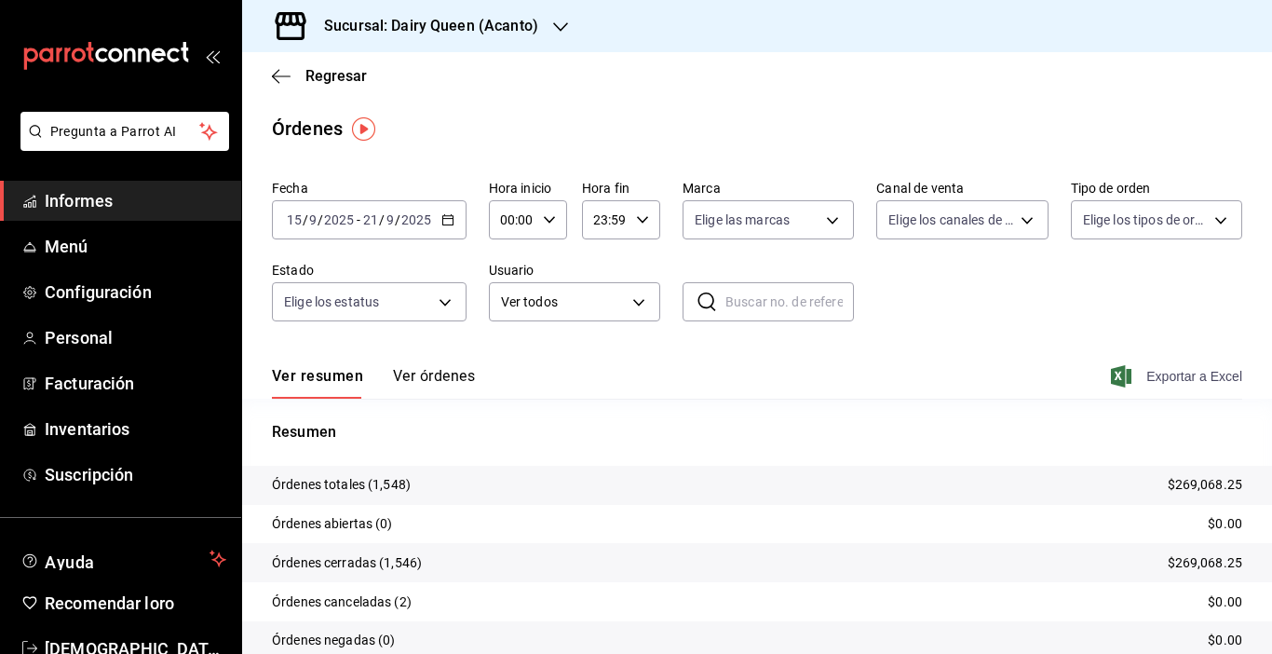
click at [1167, 370] on font "Exportar a Excel" at bounding box center [1194, 376] width 96 height 15
click at [534, 23] on font "Sucursal: Dairy Queen (Acanto)" at bounding box center [431, 26] width 214 height 18
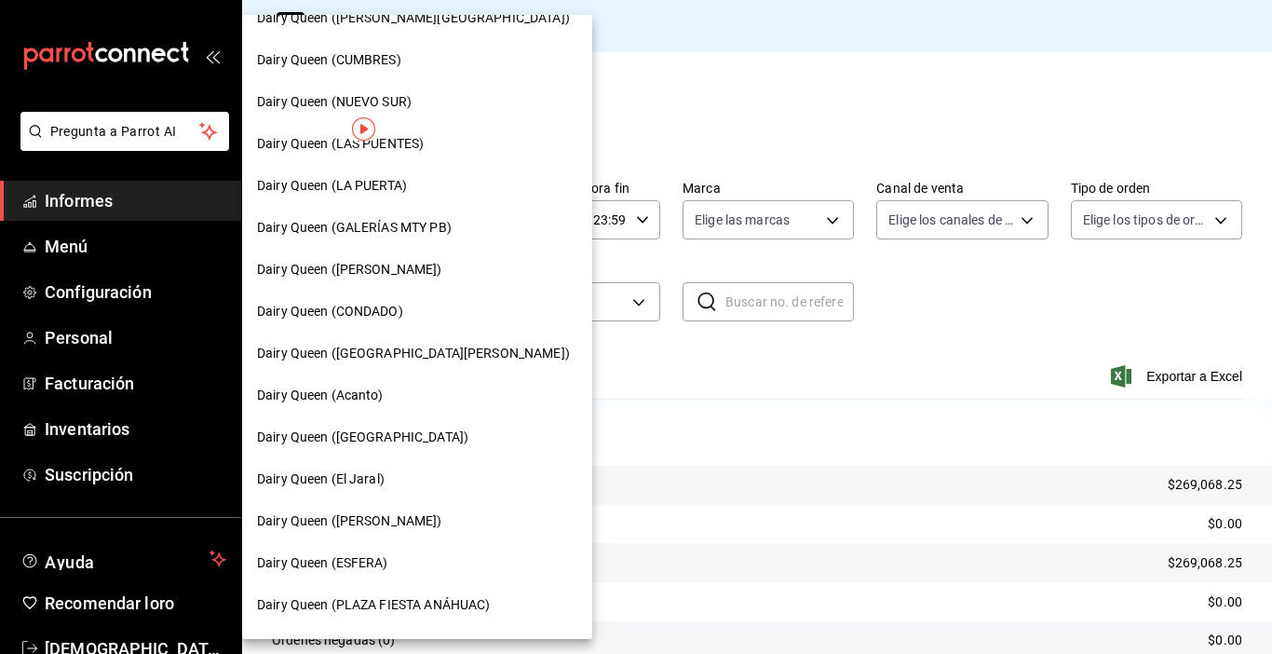
scroll to position [690, 0]
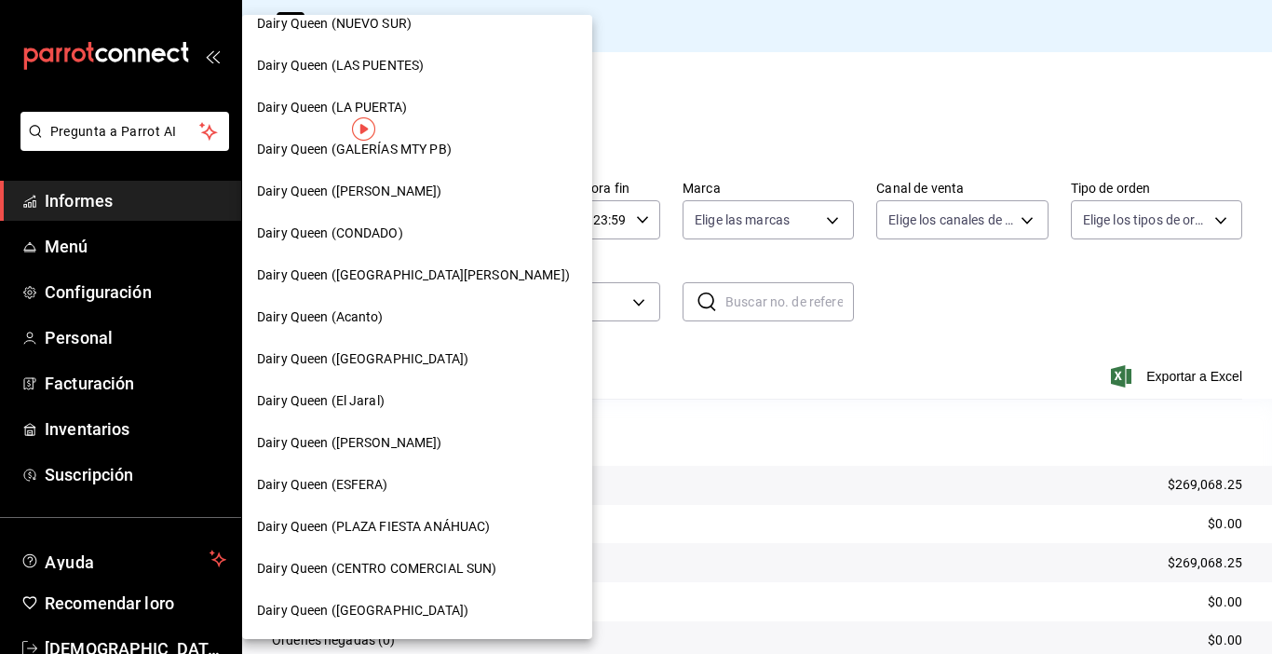
click at [398, 603] on font "Dairy Queen ([GEOGRAPHIC_DATA])" at bounding box center [362, 609] width 211 height 15
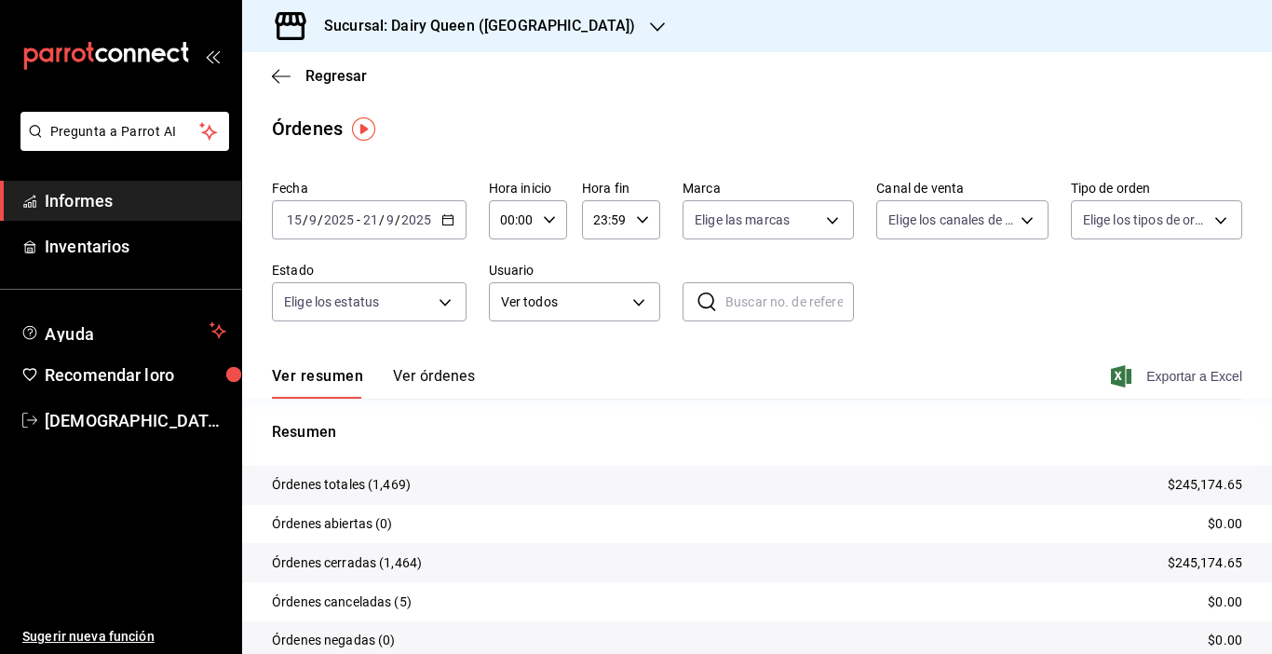
click at [1128, 372] on span "Exportar a Excel" at bounding box center [1178, 376] width 128 height 22
click at [650, 22] on icon "button" at bounding box center [657, 27] width 15 height 15
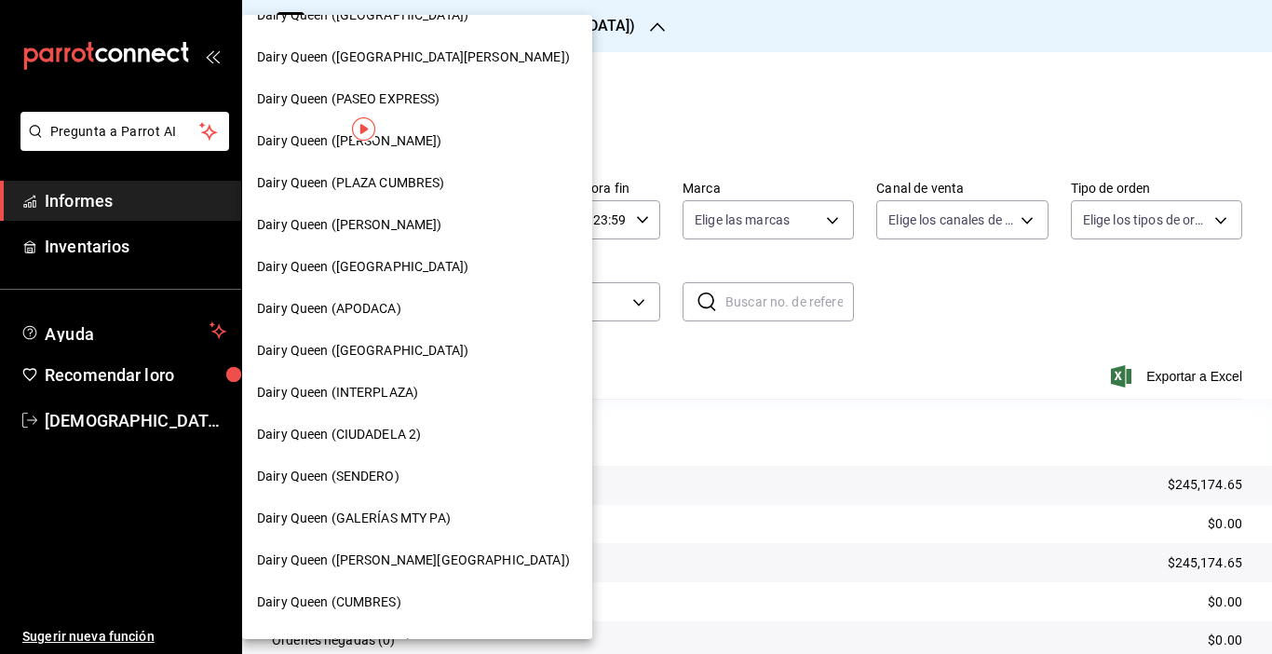
scroll to position [14, 0]
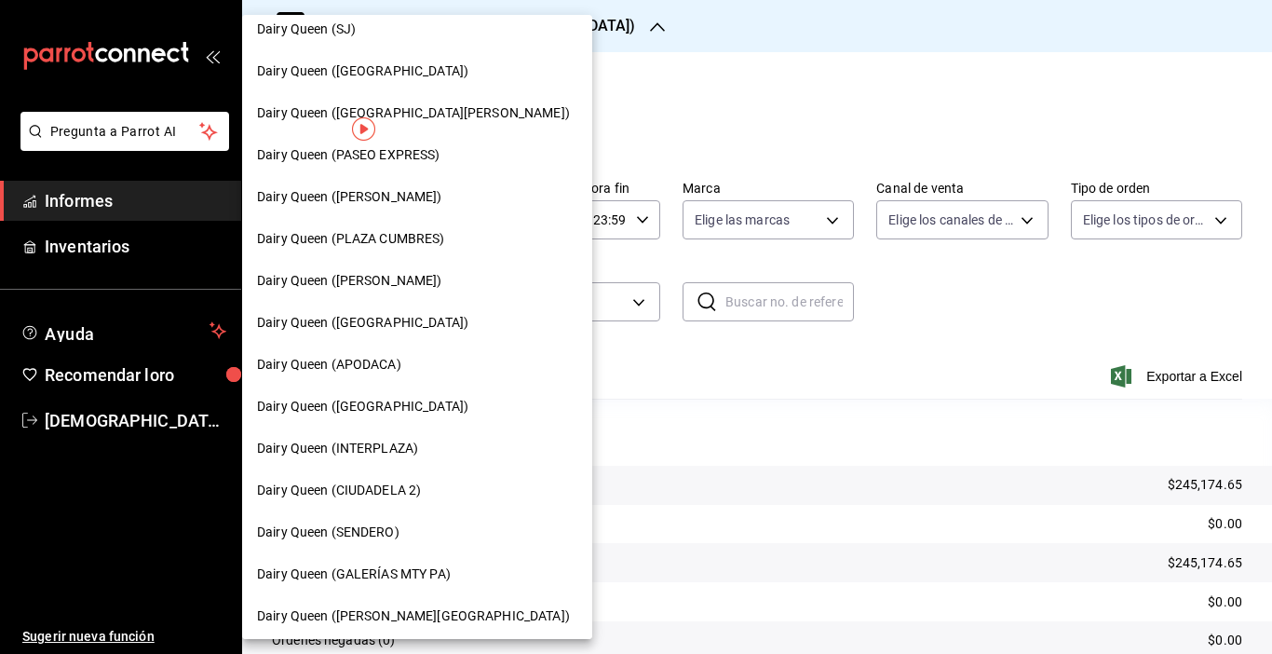
click at [482, 113] on font "Dairy Queen ([GEOGRAPHIC_DATA][PERSON_NAME])" at bounding box center [413, 112] width 313 height 15
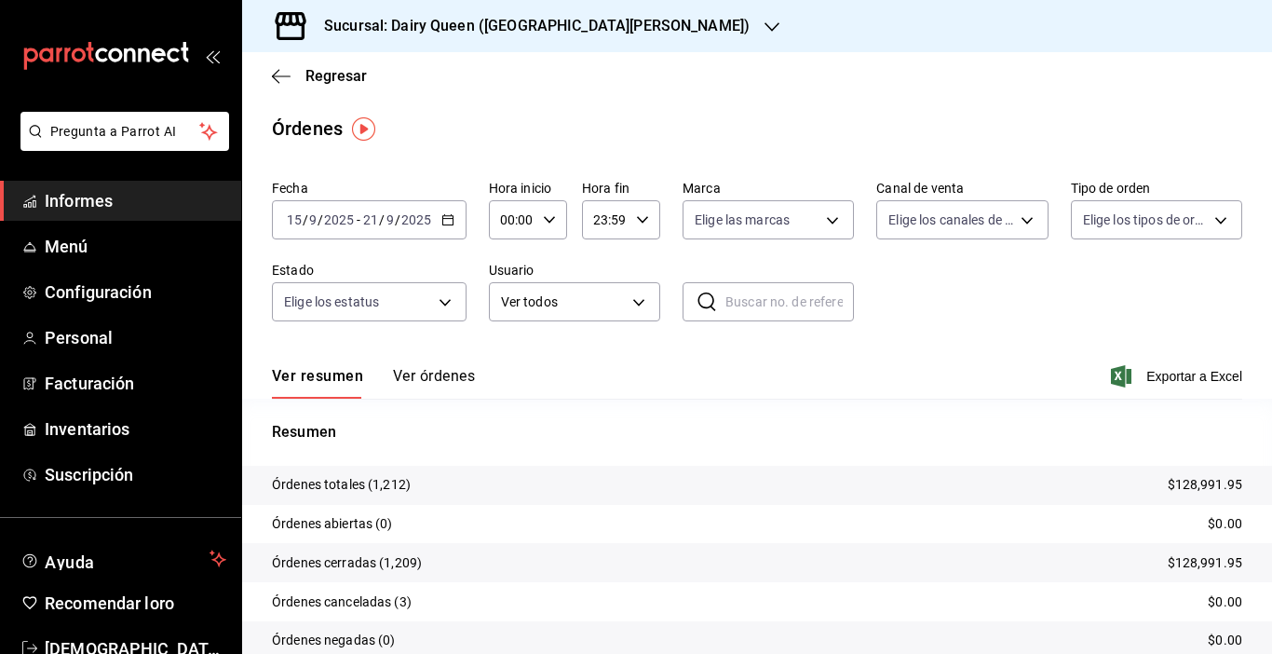
click at [1146, 373] on font "Exportar a Excel" at bounding box center [1194, 376] width 96 height 15
click at [513, 38] on div "Sucursal: Dairy Queen ([GEOGRAPHIC_DATA][PERSON_NAME])" at bounding box center [522, 26] width 530 height 52
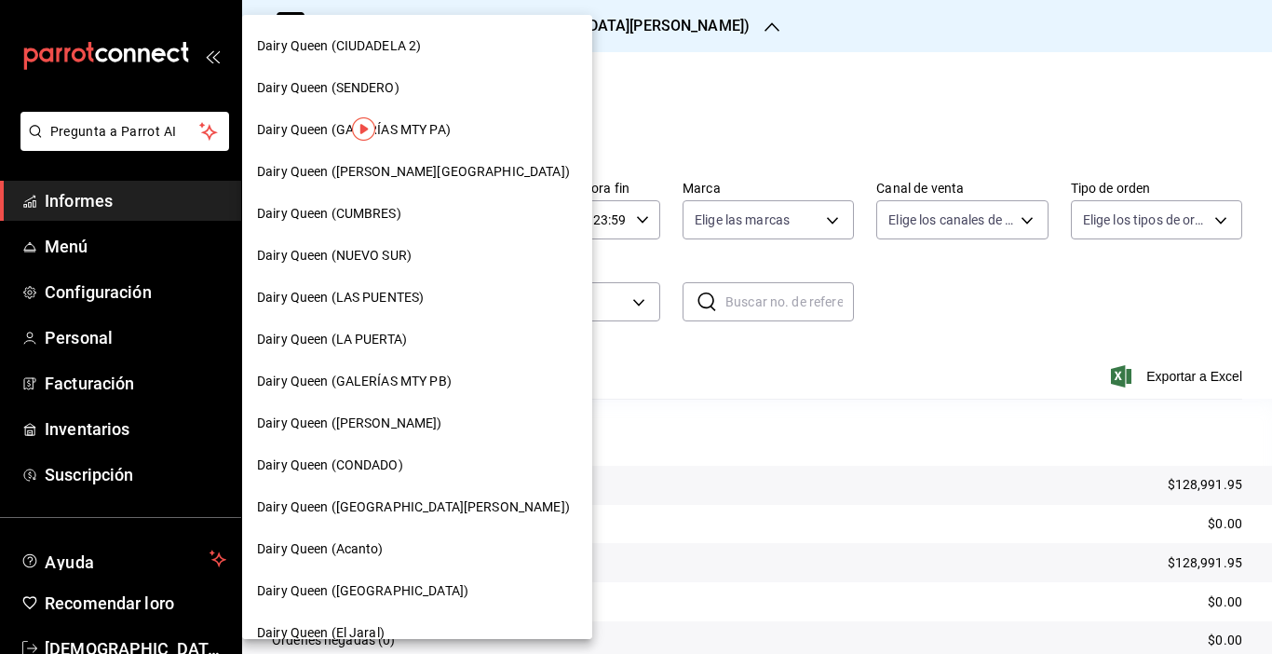
scroll to position [690, 0]
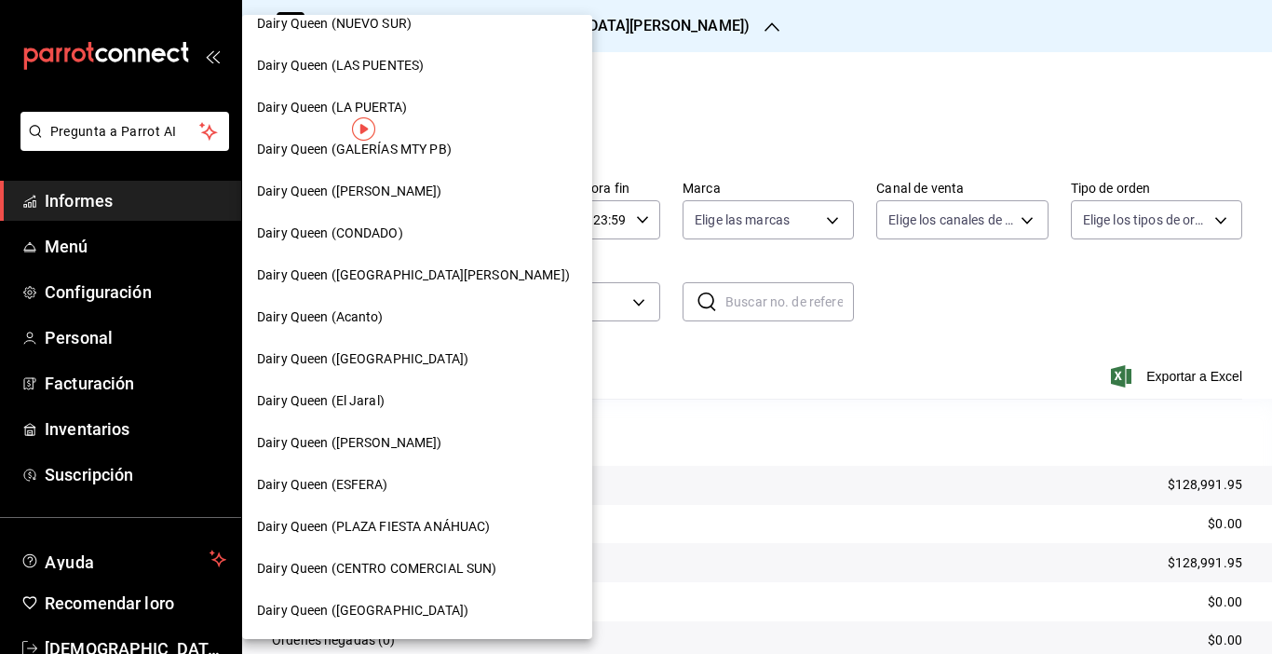
click at [377, 440] on font "Dairy Queen ([PERSON_NAME])" at bounding box center [349, 442] width 185 height 15
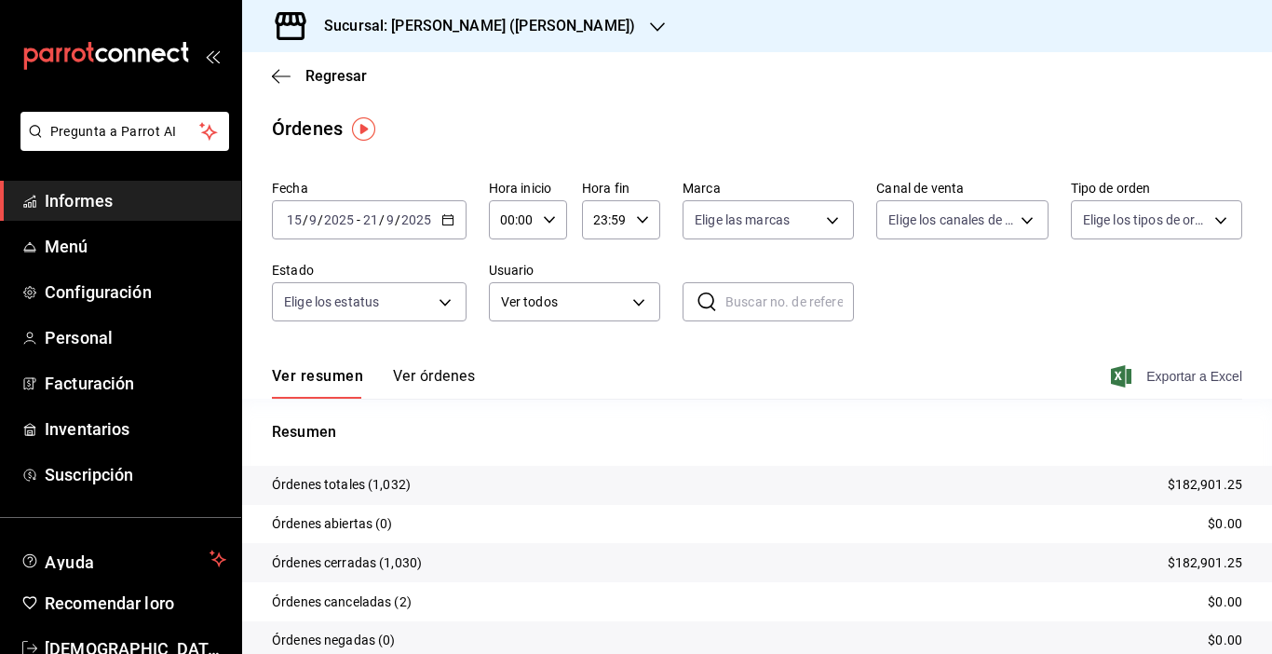
click at [1146, 371] on font "Exportar a Excel" at bounding box center [1194, 376] width 96 height 15
click at [560, 35] on h3 "Sucursal: [PERSON_NAME] ([PERSON_NAME])" at bounding box center [472, 26] width 326 height 22
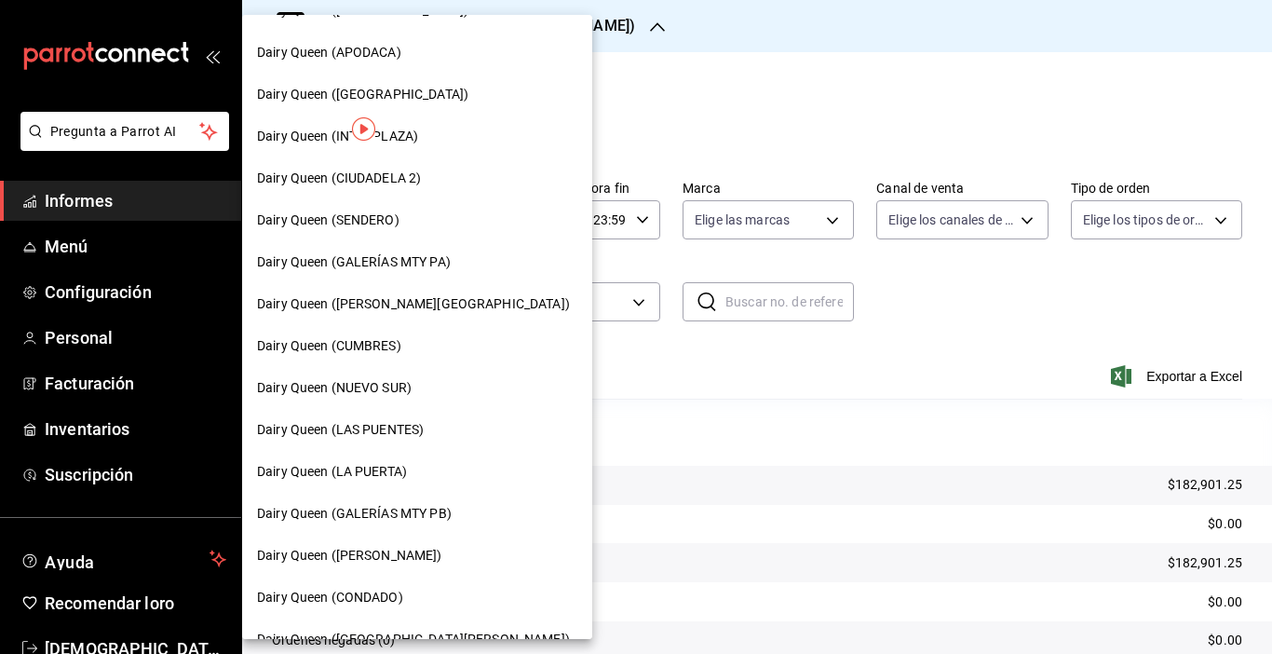
scroll to position [331, 0]
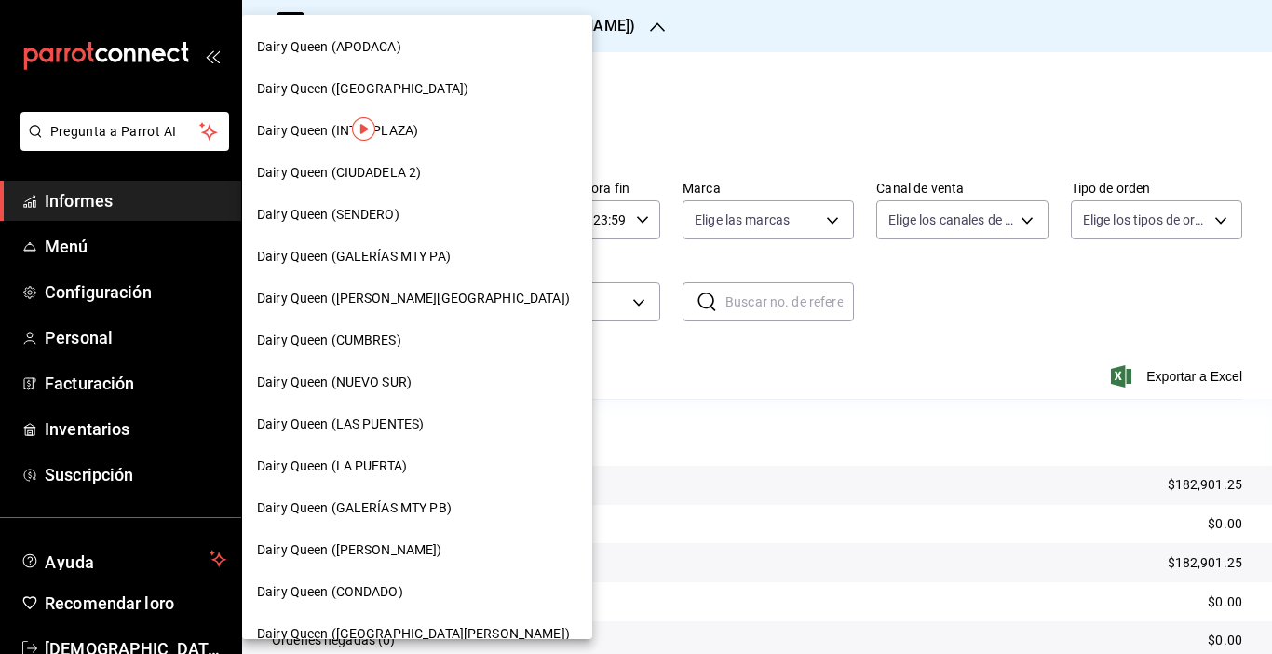
click at [395, 462] on font "Dairy Queen (LA PUERTA)" at bounding box center [332, 465] width 150 height 15
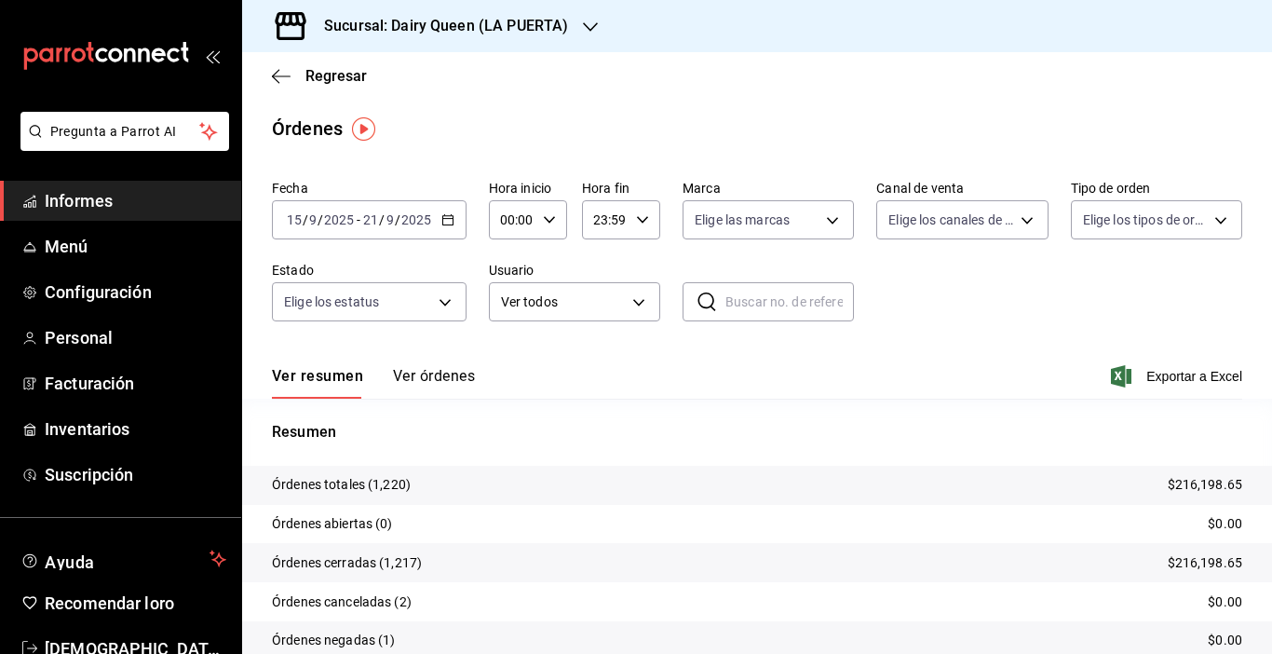
click at [1162, 364] on div "Ver resumen Ver órdenes Exportar a Excel" at bounding box center [757, 371] width 970 height 55
click at [1155, 391] on div "Ver resumen Ver órdenes Exportar a Excel" at bounding box center [757, 371] width 970 height 55
click at [1167, 368] on span "Exportar a Excel" at bounding box center [1178, 376] width 128 height 22
click at [510, 13] on div "Sucursal: Dairy Queen (LA PUERTA)" at bounding box center [431, 26] width 348 height 52
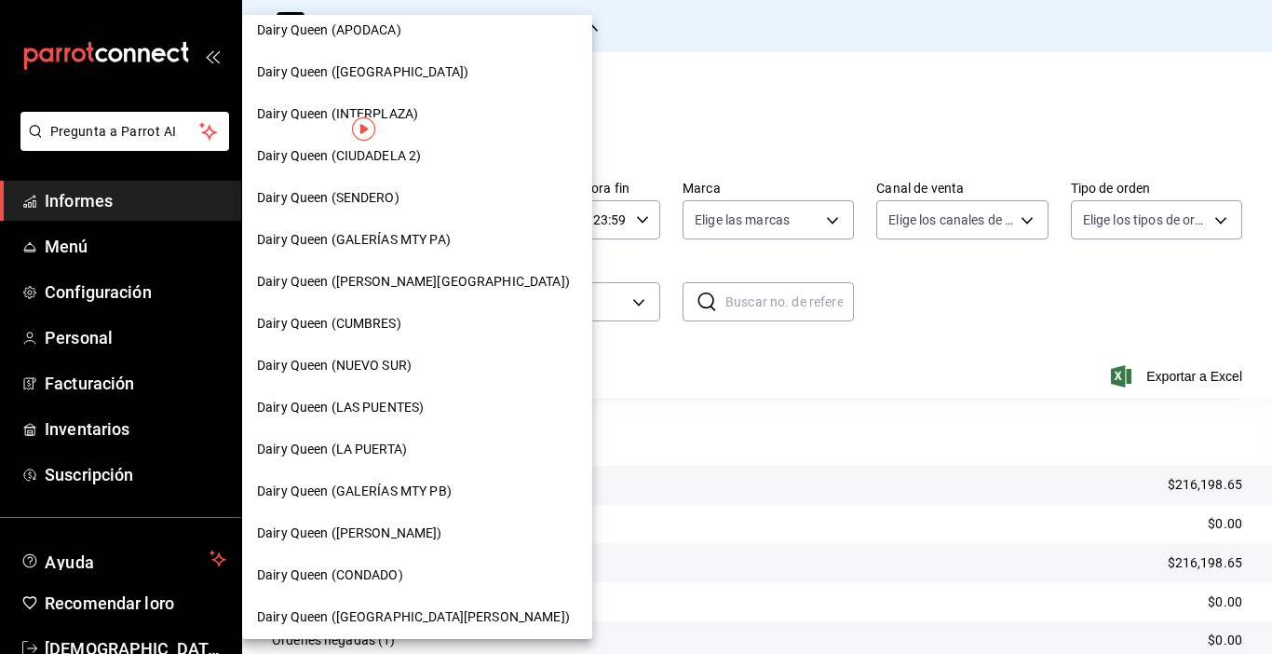
scroll to position [375, 0]
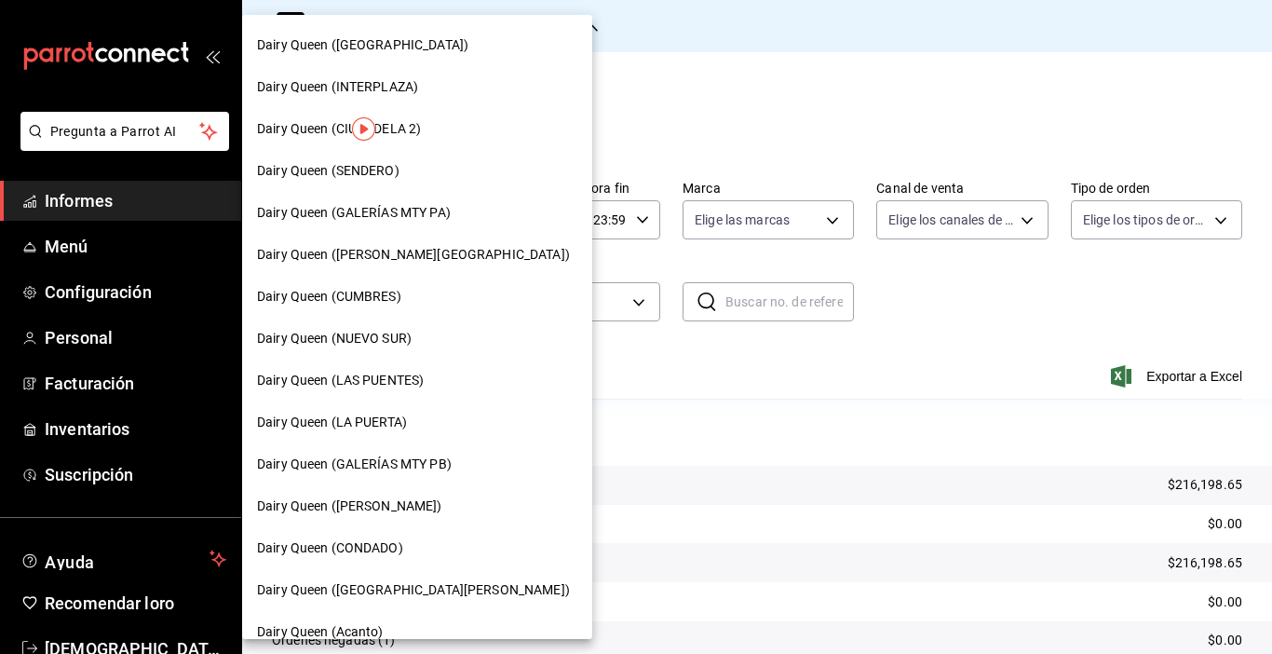
click at [364, 512] on font "Dairy Queen ([PERSON_NAME])" at bounding box center [349, 505] width 185 height 15
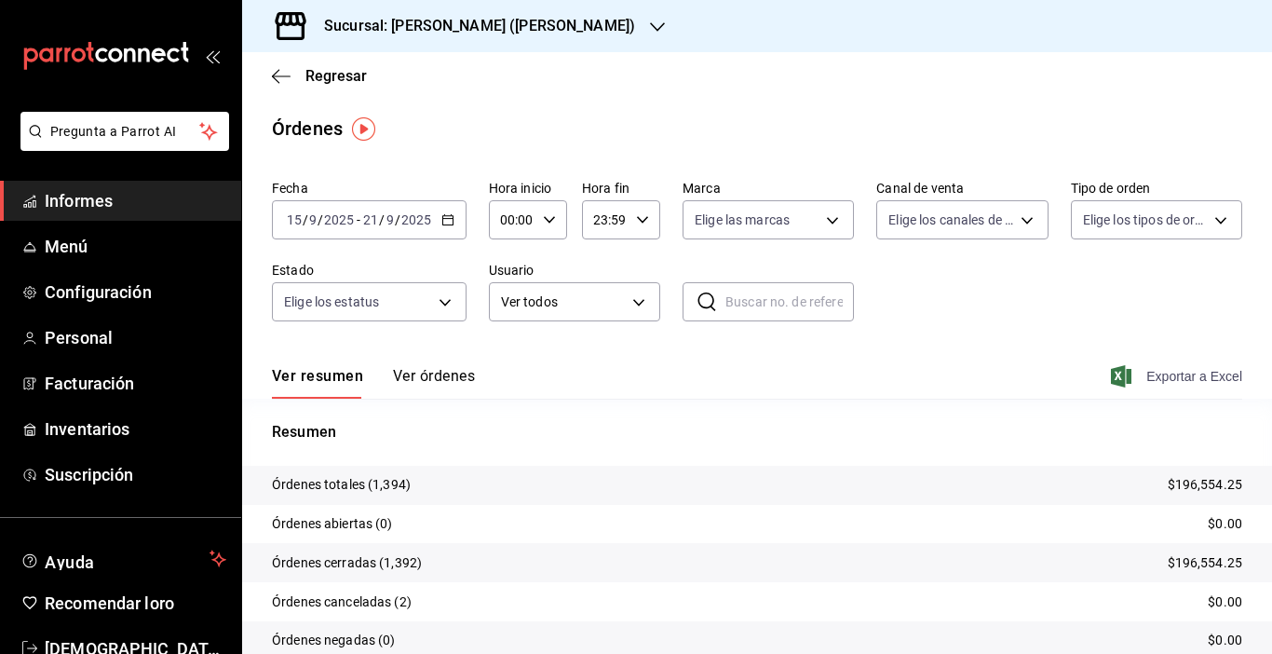
click at [1146, 371] on font "Exportar a Excel" at bounding box center [1194, 376] width 96 height 15
click at [536, 32] on font "Sucursal: [PERSON_NAME] ([PERSON_NAME])" at bounding box center [479, 26] width 311 height 18
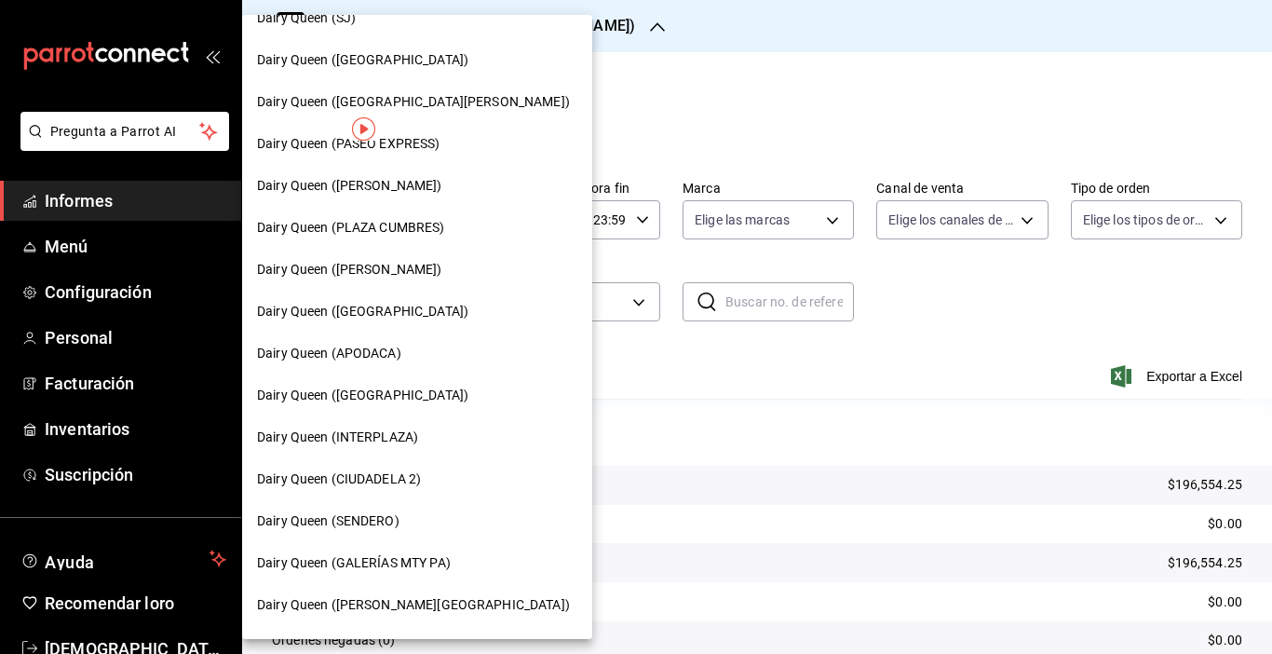
scroll to position [35, 0]
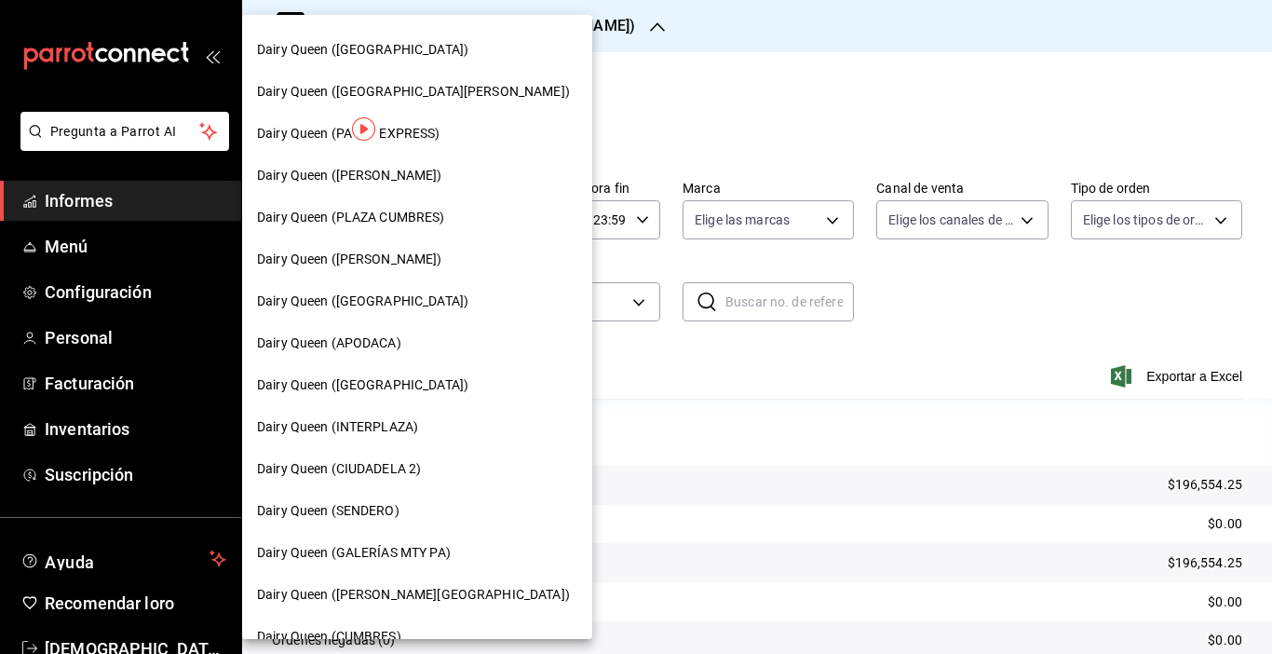
click at [358, 425] on font "Dairy Queen (INTERPLAZA)" at bounding box center [337, 426] width 161 height 15
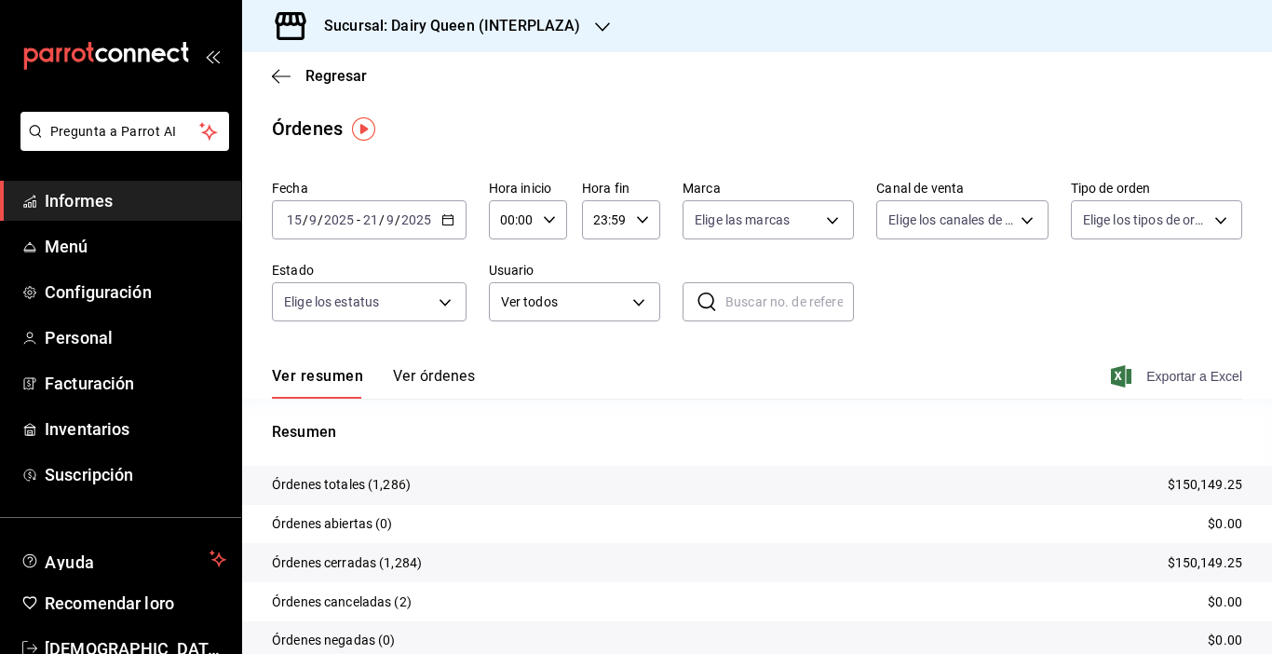
click at [1178, 379] on font "Exportar a Excel" at bounding box center [1194, 376] width 96 height 15
click at [536, 35] on h3 "Sucursal: Dairy Queen (INTERPLAZA)" at bounding box center [444, 26] width 271 height 22
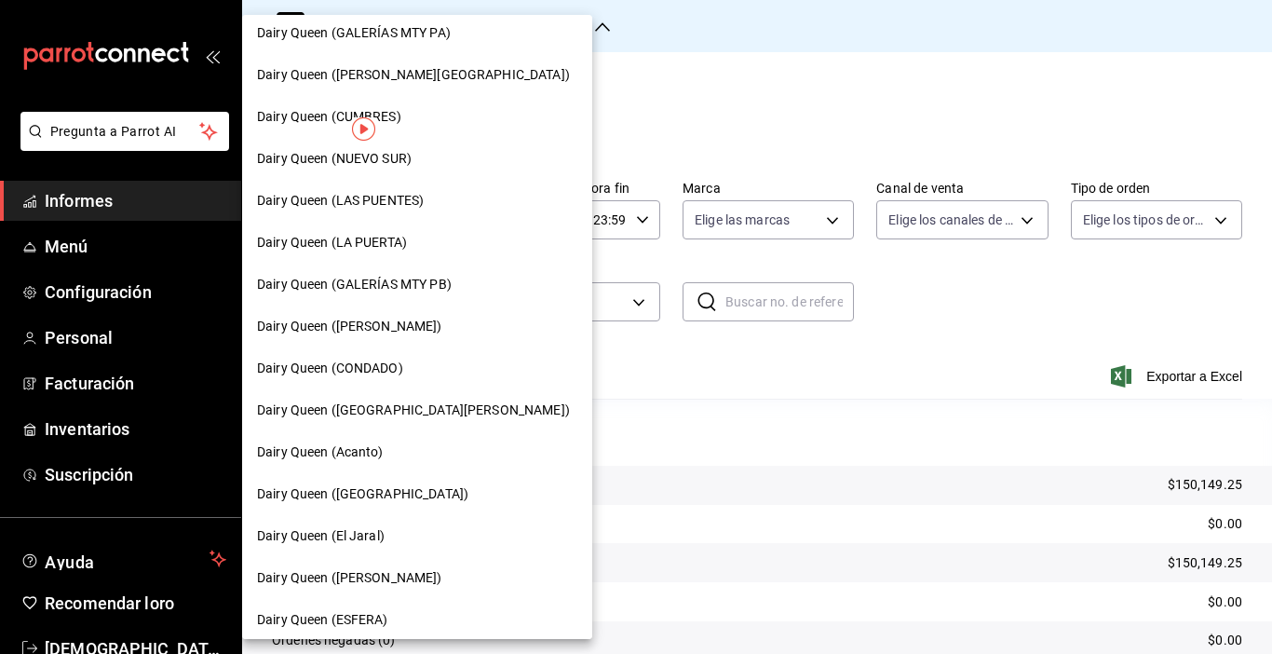
scroll to position [558, 0]
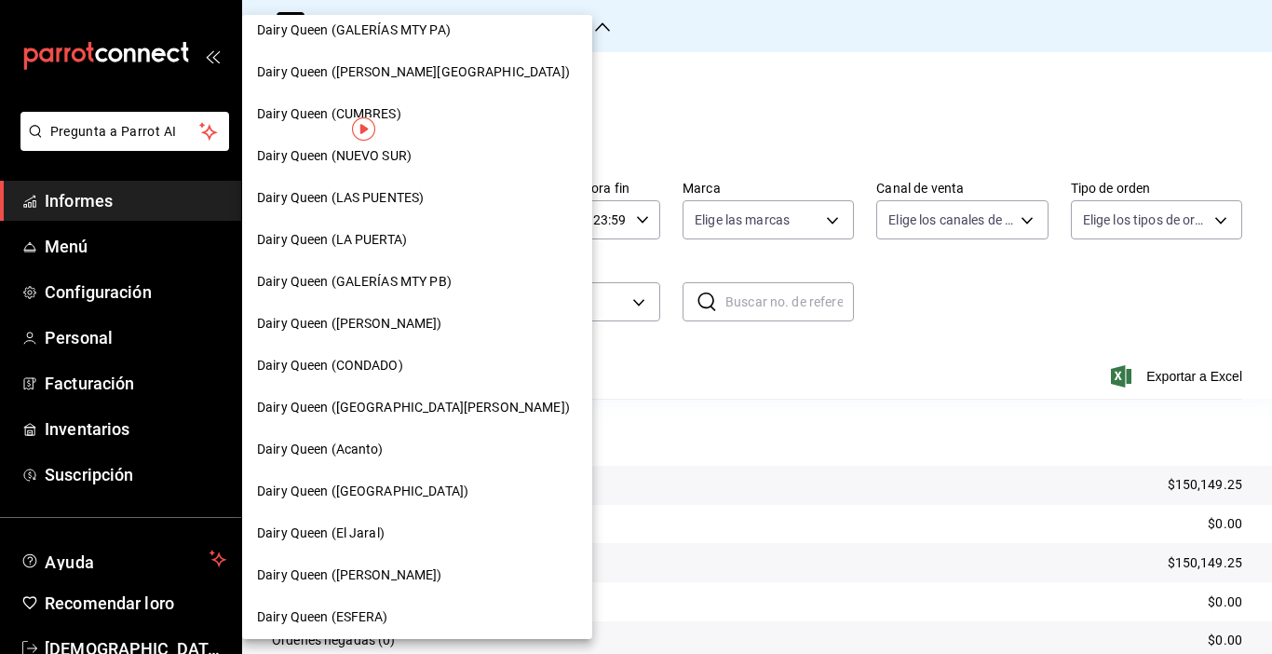
click at [384, 493] on font "Dairy Queen ([GEOGRAPHIC_DATA])" at bounding box center [362, 490] width 211 height 15
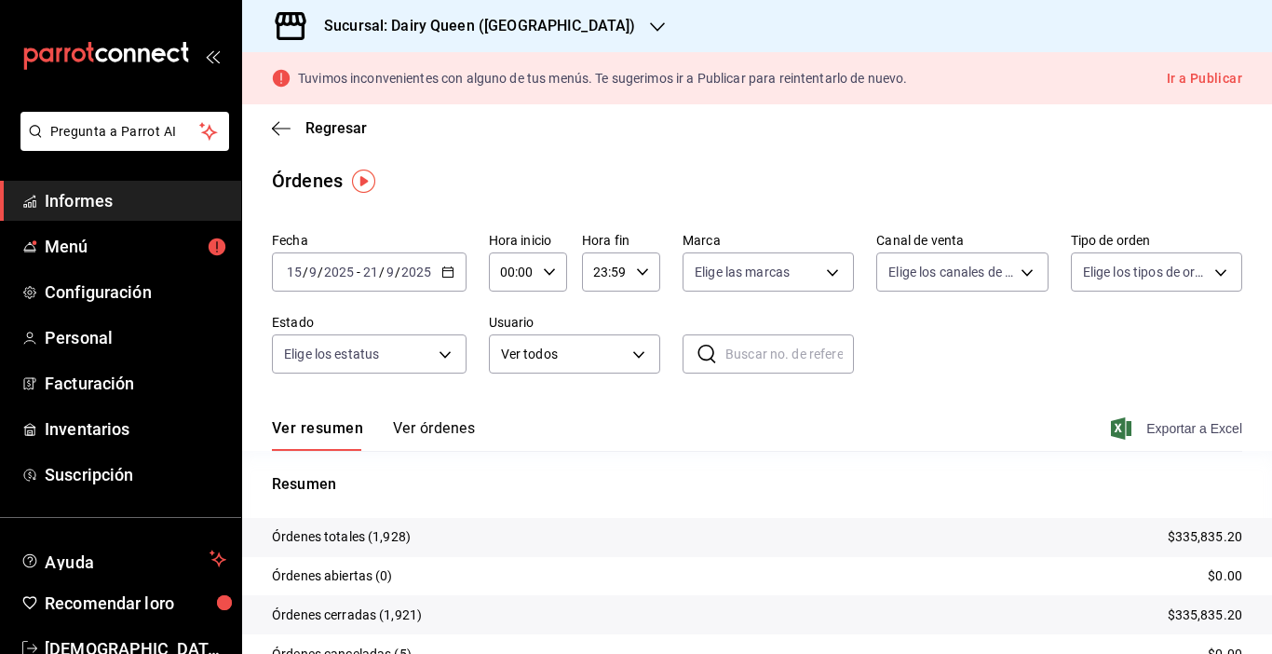
click at [1146, 431] on font "Exportar a Excel" at bounding box center [1194, 428] width 96 height 15
click at [650, 34] on icon "button" at bounding box center [657, 27] width 15 height 15
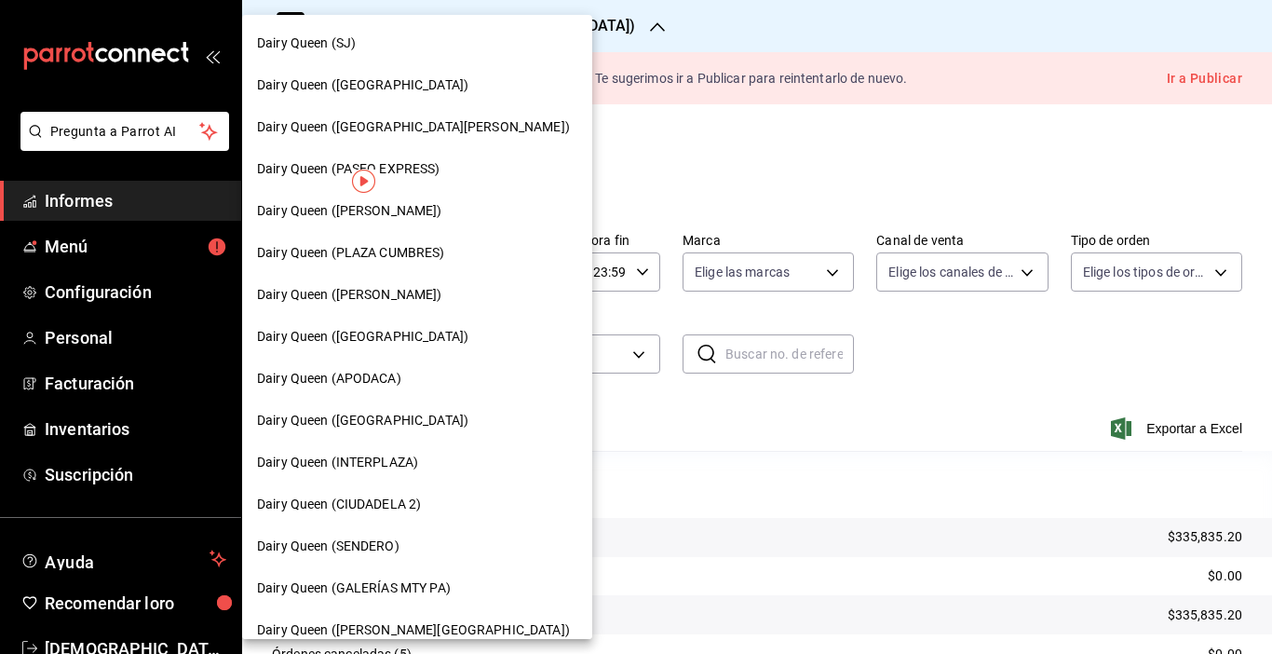
click at [418, 45] on div "Dairy Queen (SJ)" at bounding box center [417, 44] width 320 height 20
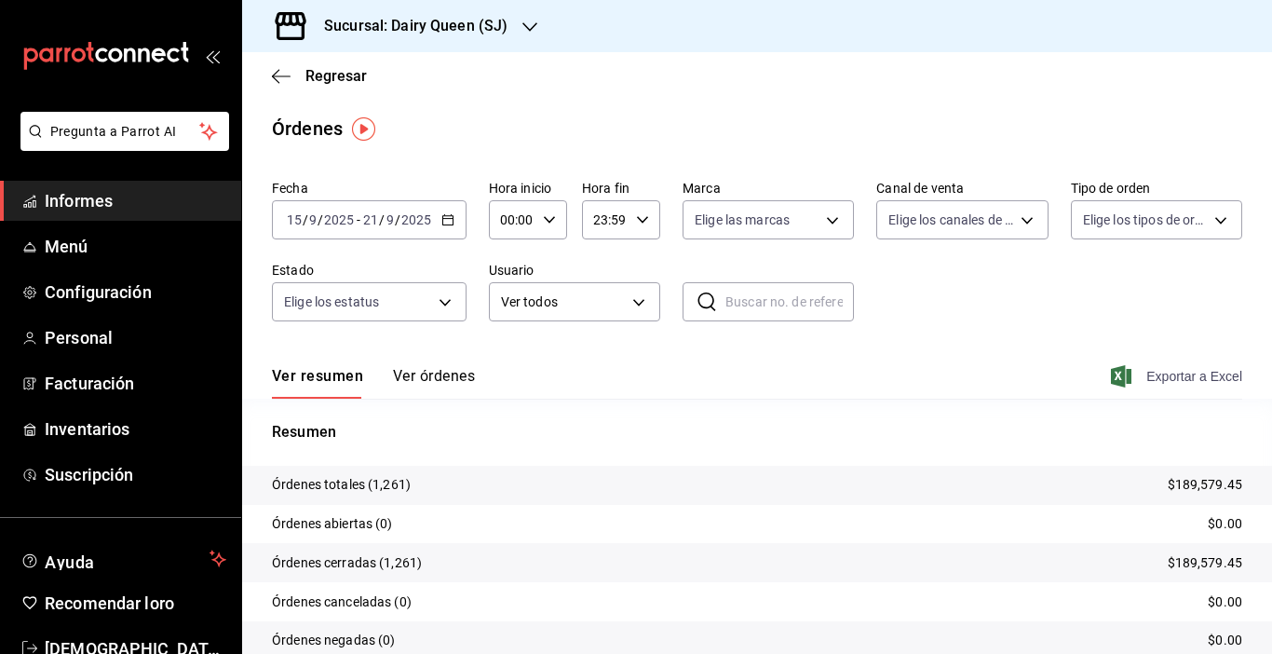
click at [1139, 366] on span "Exportar a Excel" at bounding box center [1178, 376] width 128 height 22
click at [537, 36] on div "Sucursal: Dairy Queen (SJ)" at bounding box center [401, 26] width 288 height 52
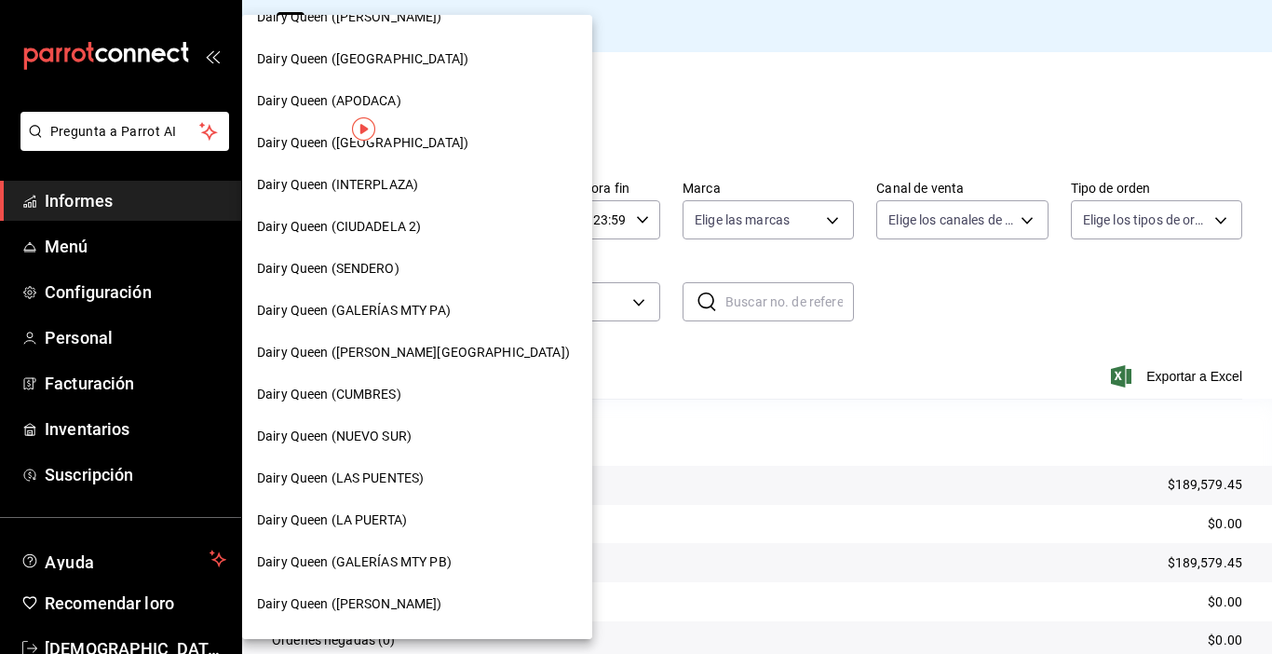
scroll to position [298, 0]
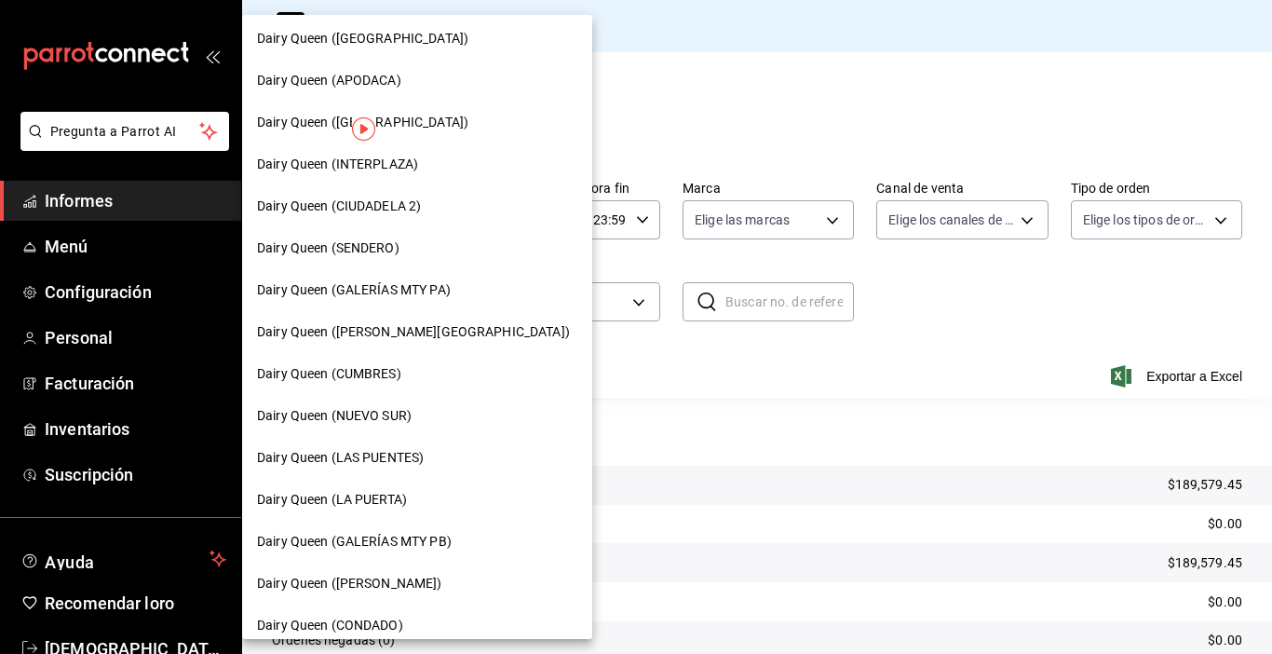
click at [446, 530] on div "Dairy Queen (GALERÍAS MTY PB)" at bounding box center [417, 541] width 350 height 42
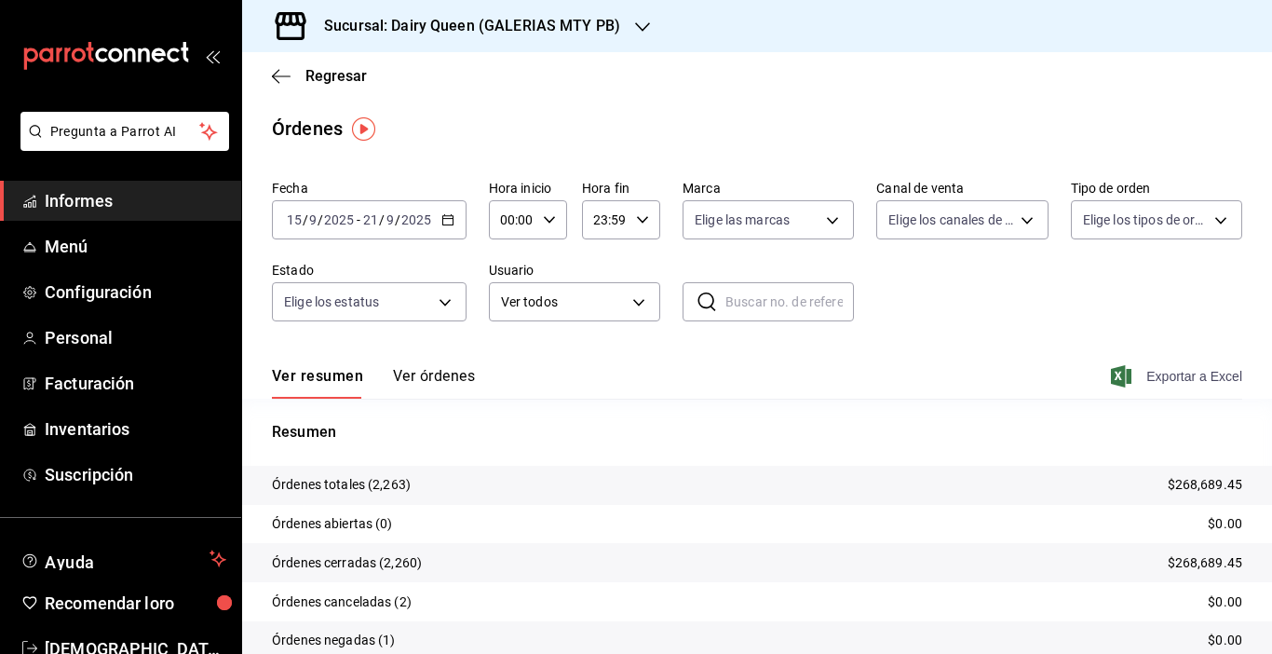
click at [1125, 379] on span "Exportar a Excel" at bounding box center [1178, 376] width 128 height 22
click at [616, 37] on div "Sucursal: Dairy Queen (GALERIAS MTY PB)" at bounding box center [457, 26] width 400 height 52
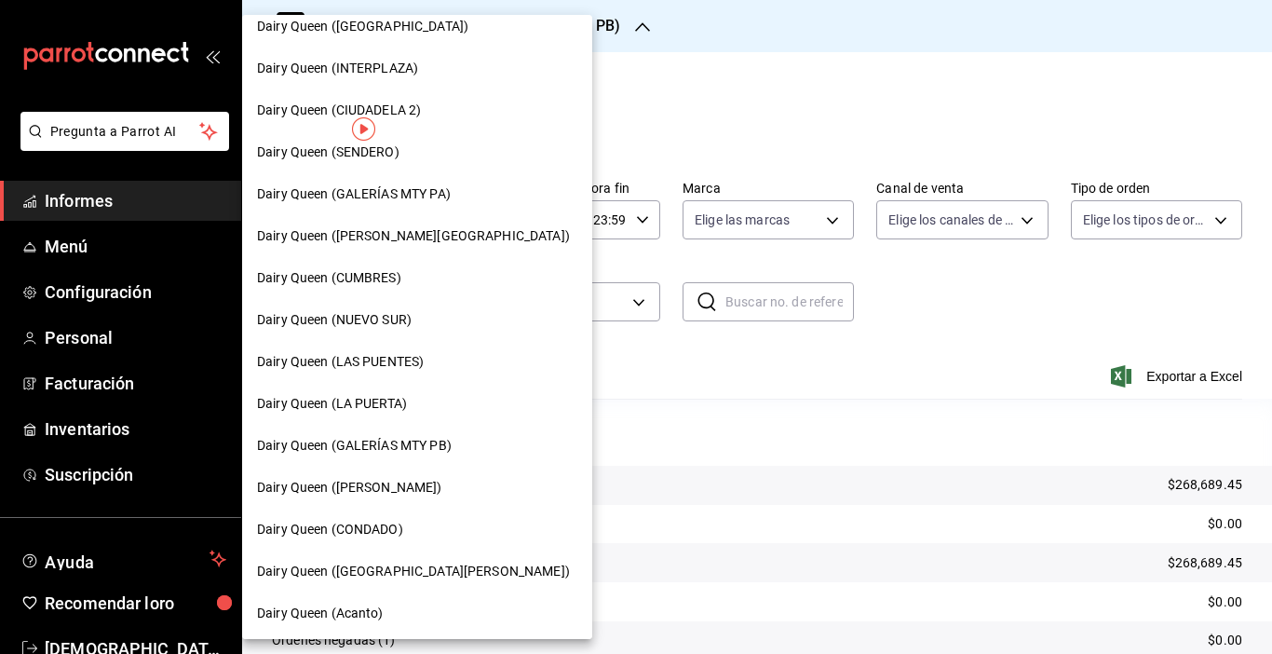
scroll to position [406, 0]
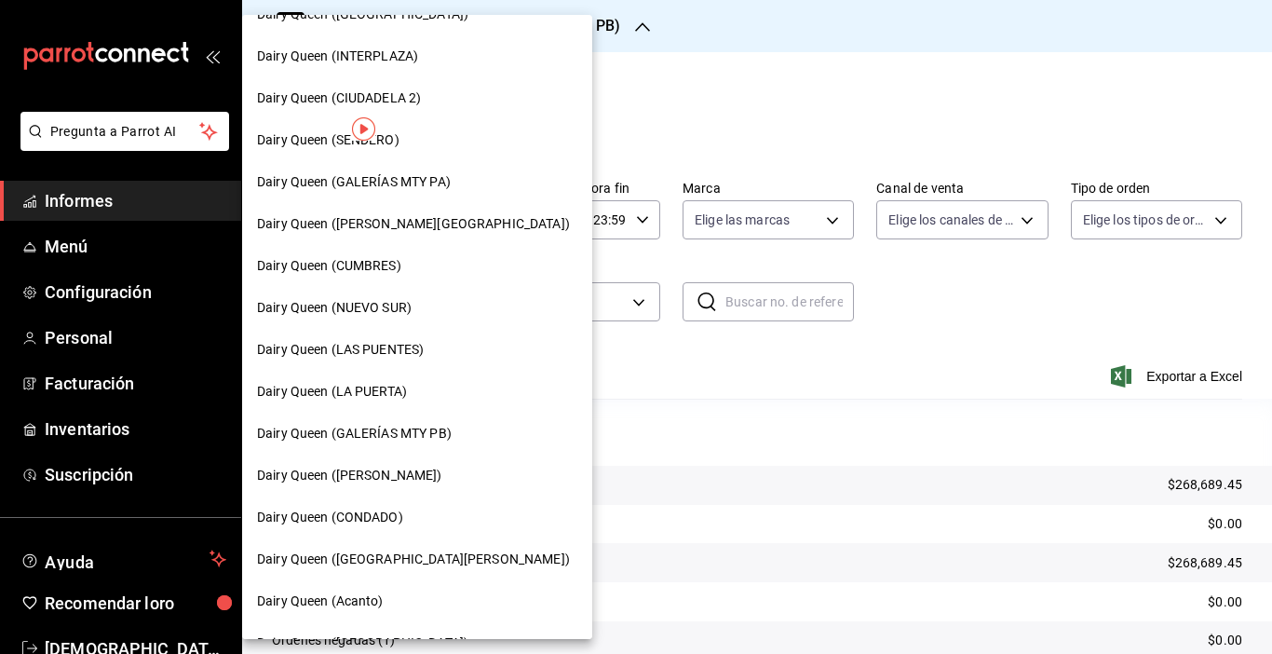
click at [425, 176] on font "Dairy Queen (GALERÍAS MTY PA)" at bounding box center [354, 181] width 194 height 15
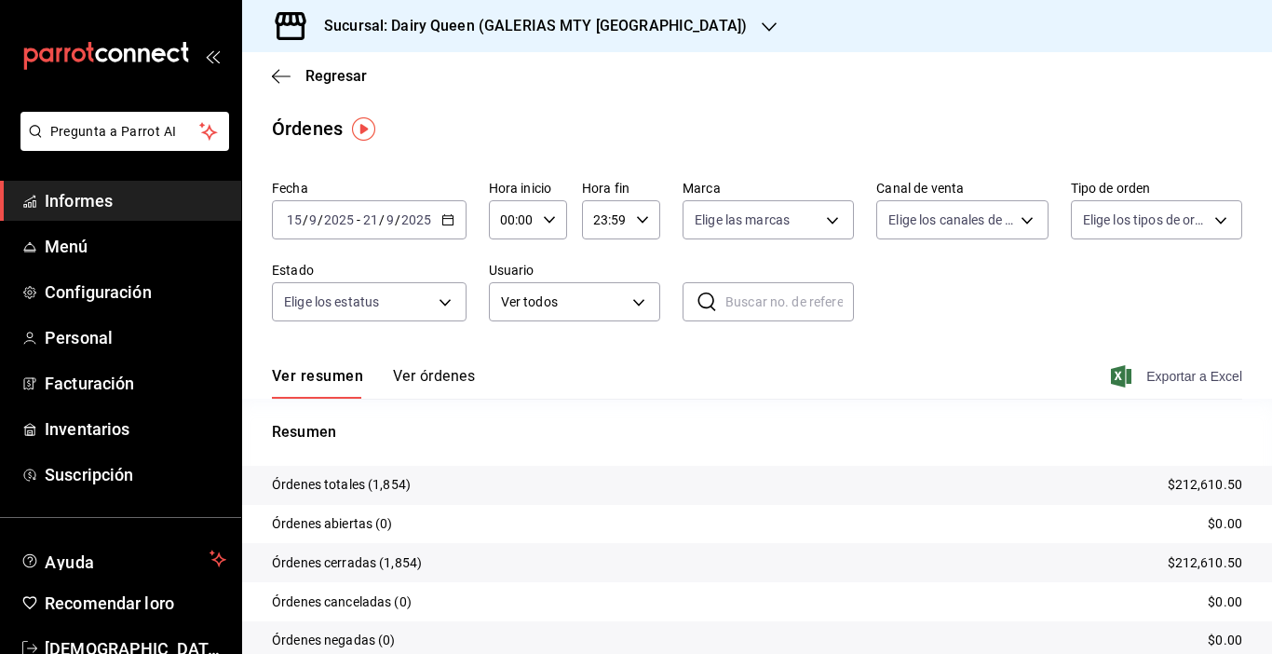
click at [1146, 379] on font "Exportar a Excel" at bounding box center [1194, 376] width 96 height 15
click at [504, 35] on h3 "Sucursal: Dairy Queen (GALERIAS MTY [GEOGRAPHIC_DATA])" at bounding box center [528, 26] width 438 height 22
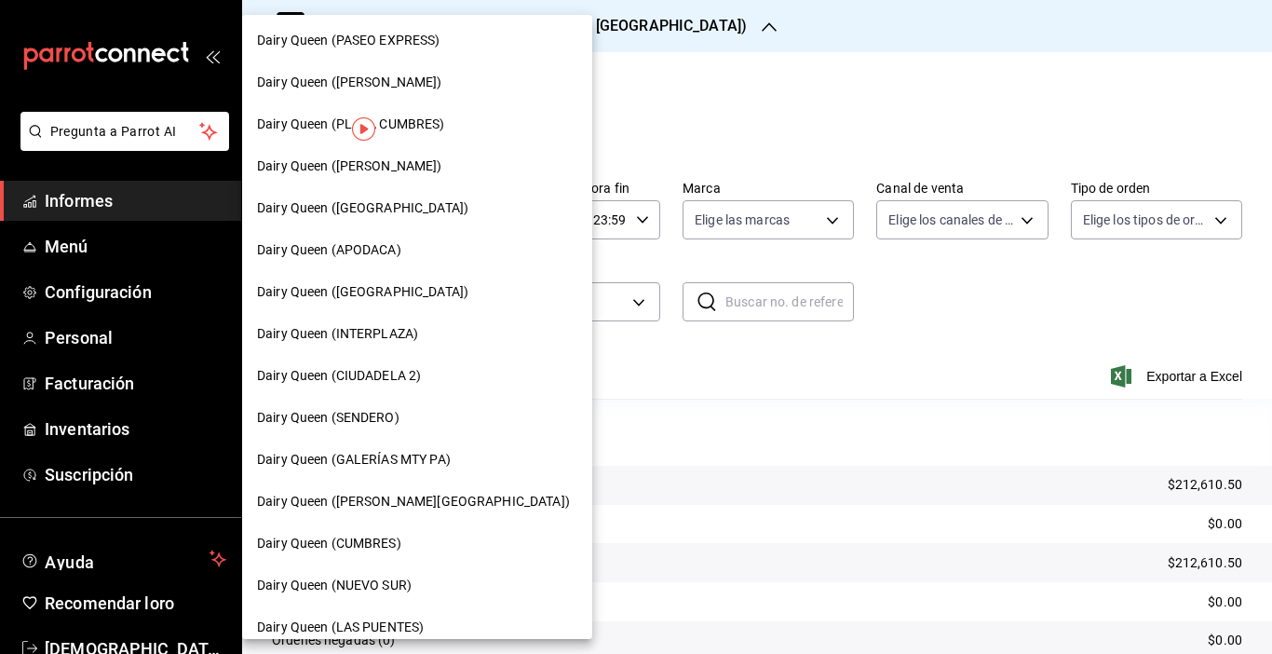
scroll to position [132, 0]
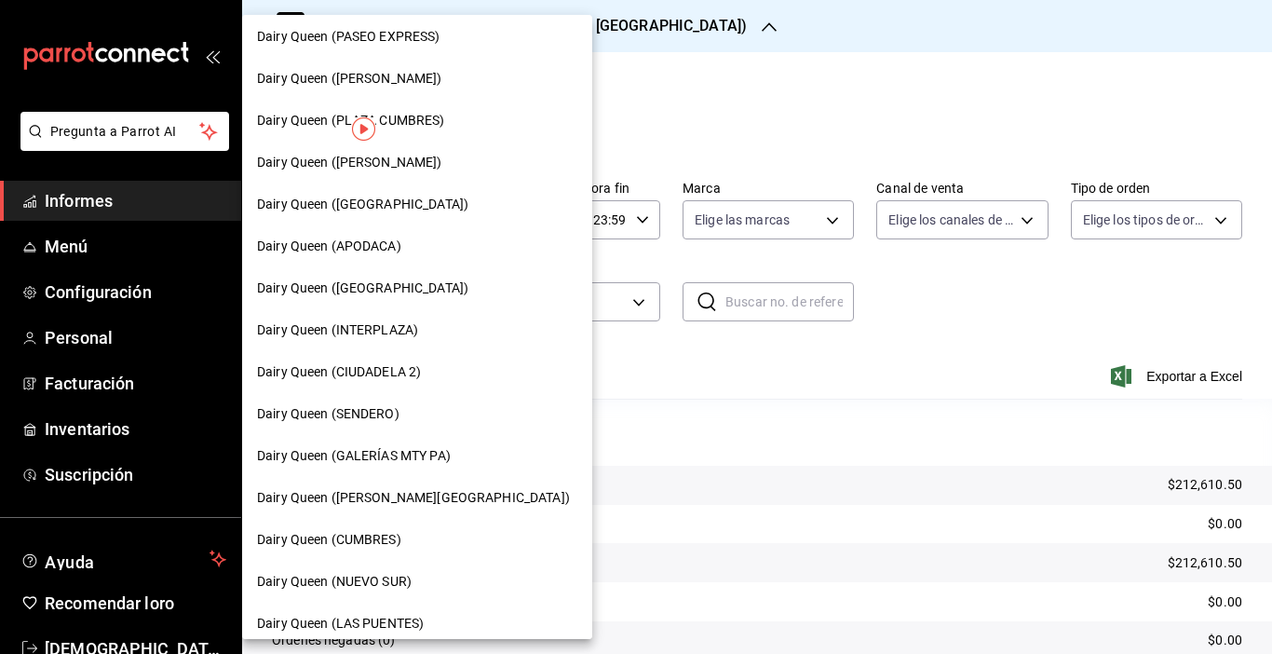
click at [358, 547] on span "Dairy Queen (CUMBRES)" at bounding box center [329, 540] width 144 height 20
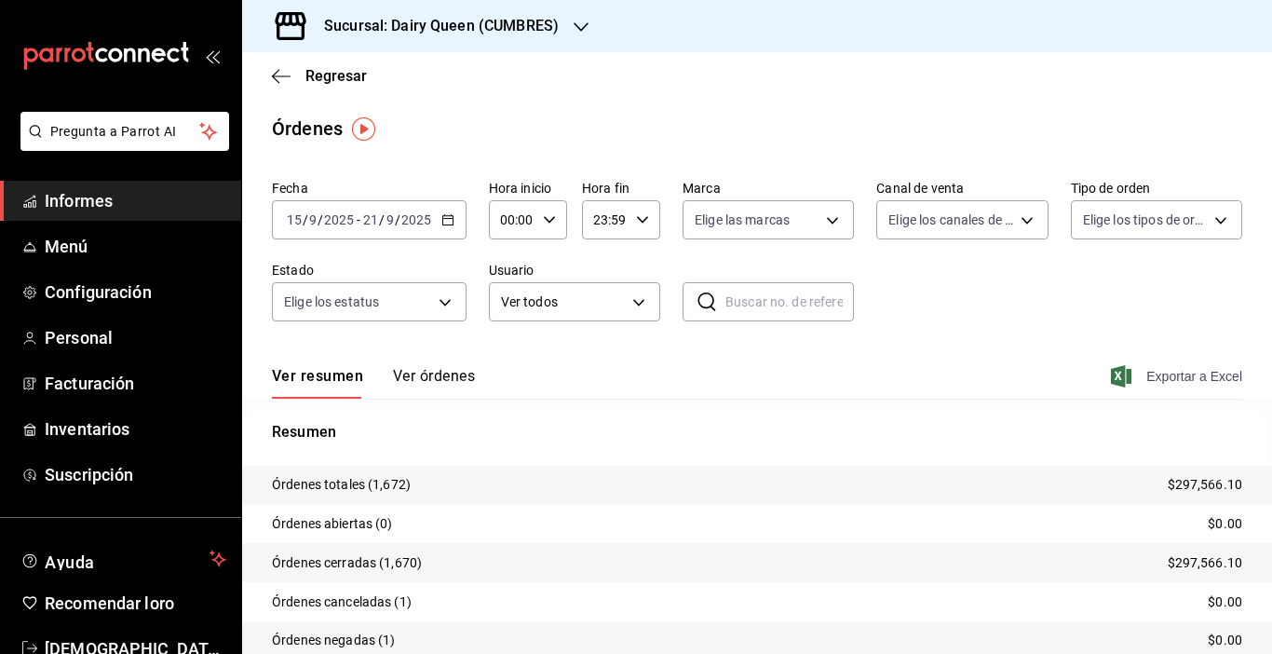
click at [1129, 374] on span "Exportar a Excel" at bounding box center [1178, 376] width 128 height 22
click at [576, 28] on icon "button" at bounding box center [581, 26] width 15 height 9
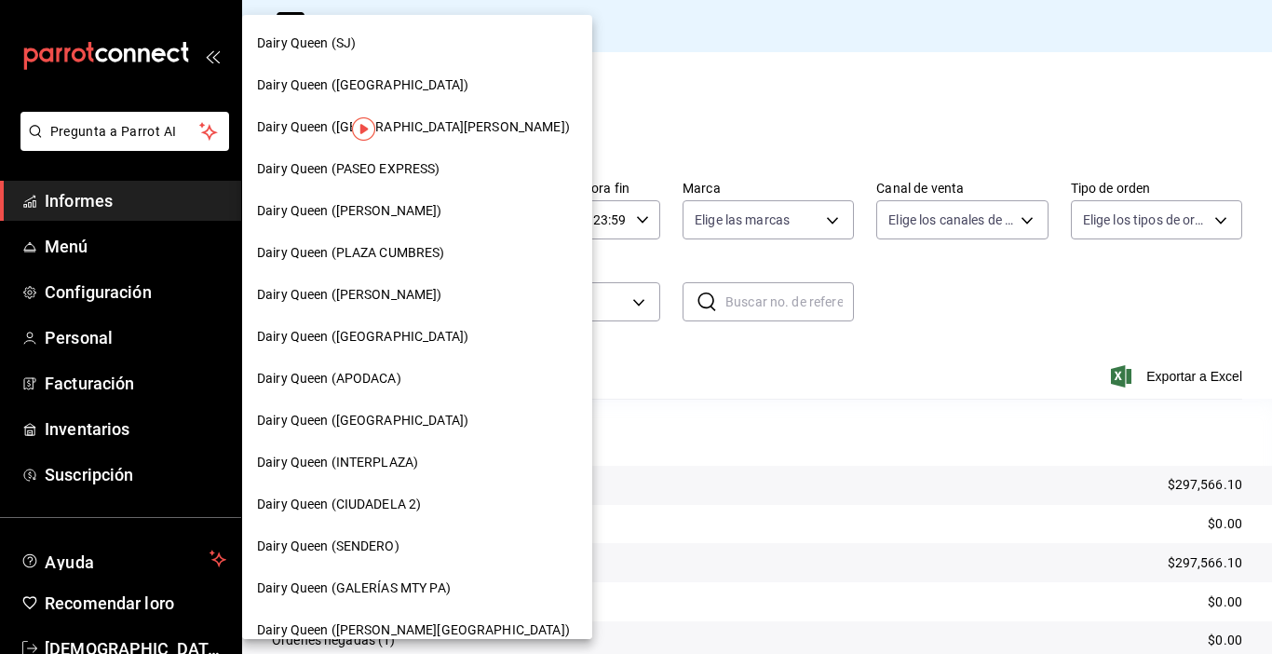
click at [420, 254] on font "Dairy Queen (PLAZA CUMBRES)" at bounding box center [351, 252] width 188 height 15
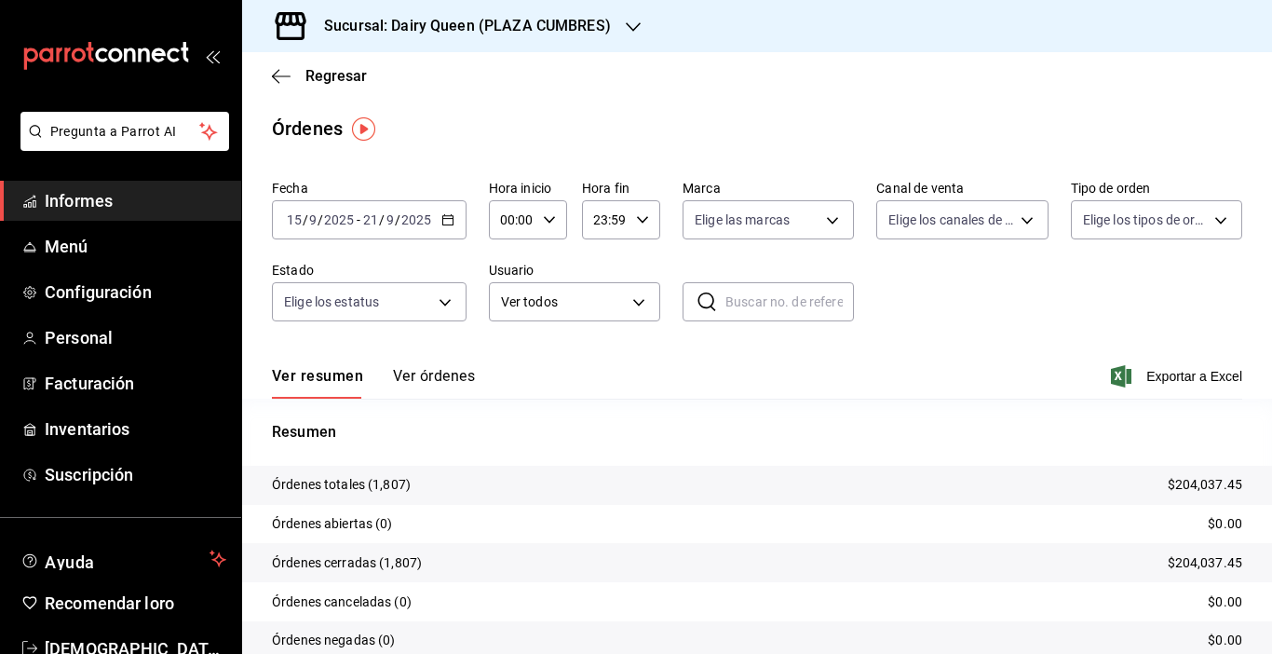
click at [1079, 326] on div "Fecha [DATE] [DATE] - [DATE] [DATE] Hora inicio 00:00 Hora inicio Hora fin 23:5…" at bounding box center [757, 257] width 970 height 171
click at [1140, 368] on span "Exportar a Excel" at bounding box center [1178, 376] width 128 height 22
